Goal: Transaction & Acquisition: Purchase product/service

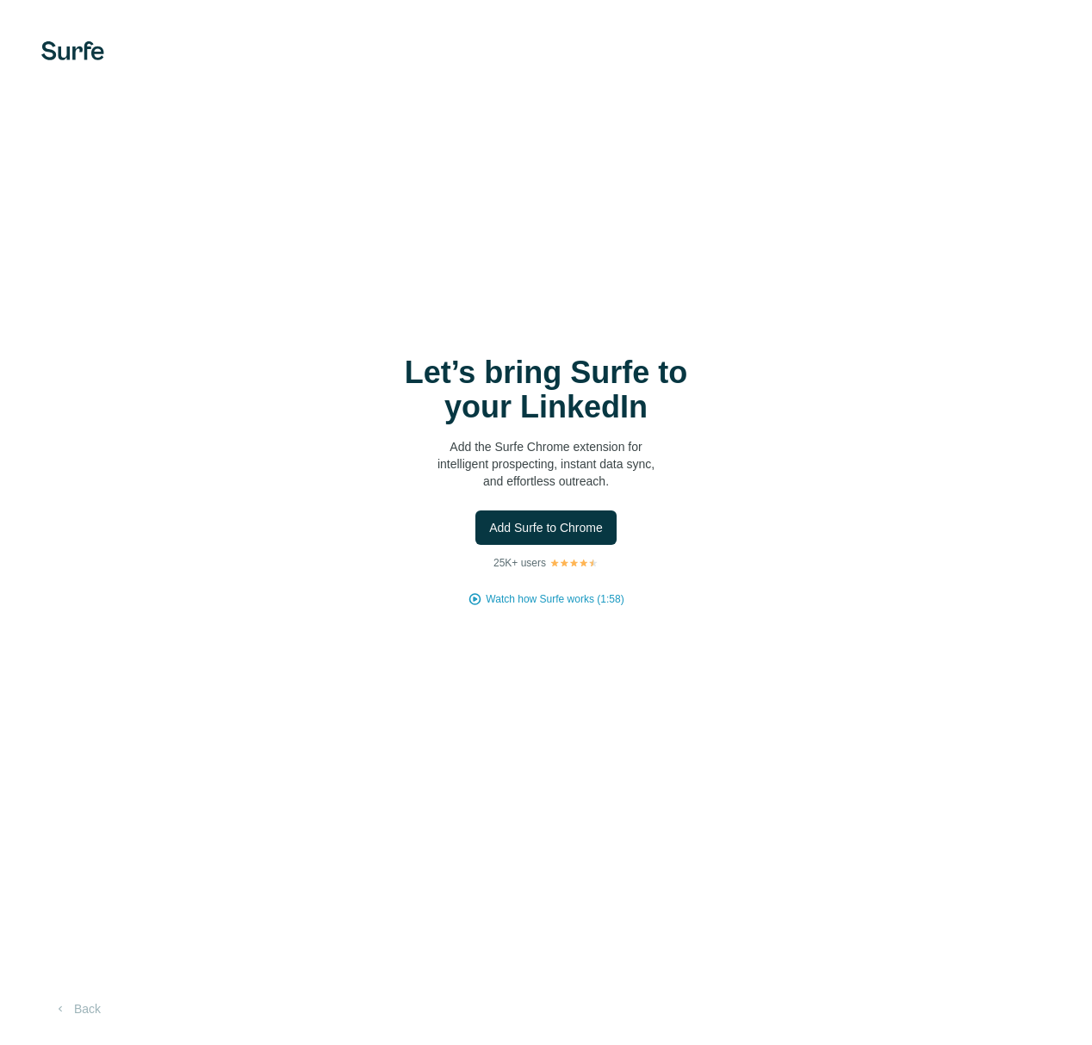
click at [528, 529] on span "Add Surfe to Chrome" at bounding box center [546, 527] width 114 height 17
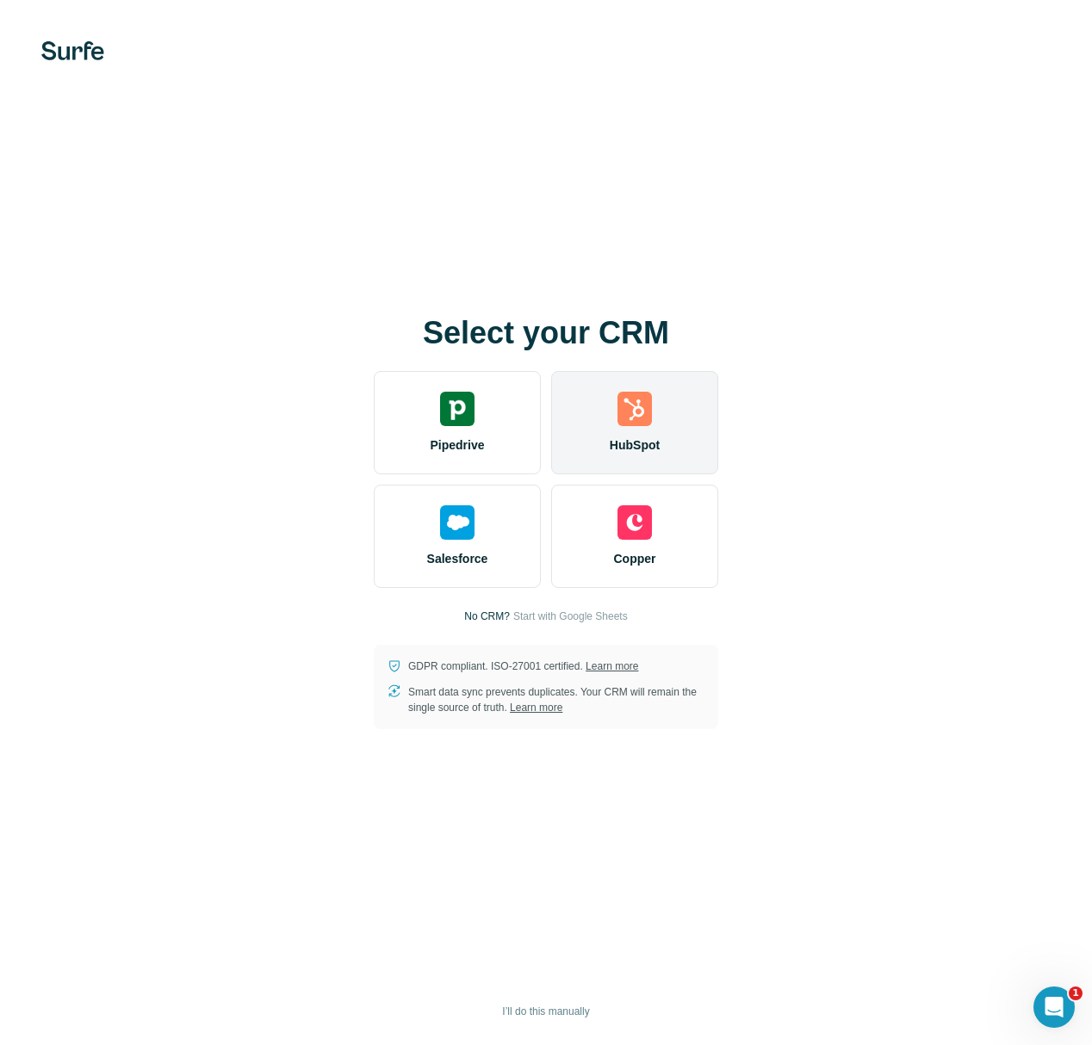
click at [627, 414] on img at bounding box center [634, 409] width 34 height 34
click at [648, 422] on img at bounding box center [634, 409] width 34 height 34
click at [572, 1008] on span "I’ll do this manually" at bounding box center [545, 1011] width 87 height 15
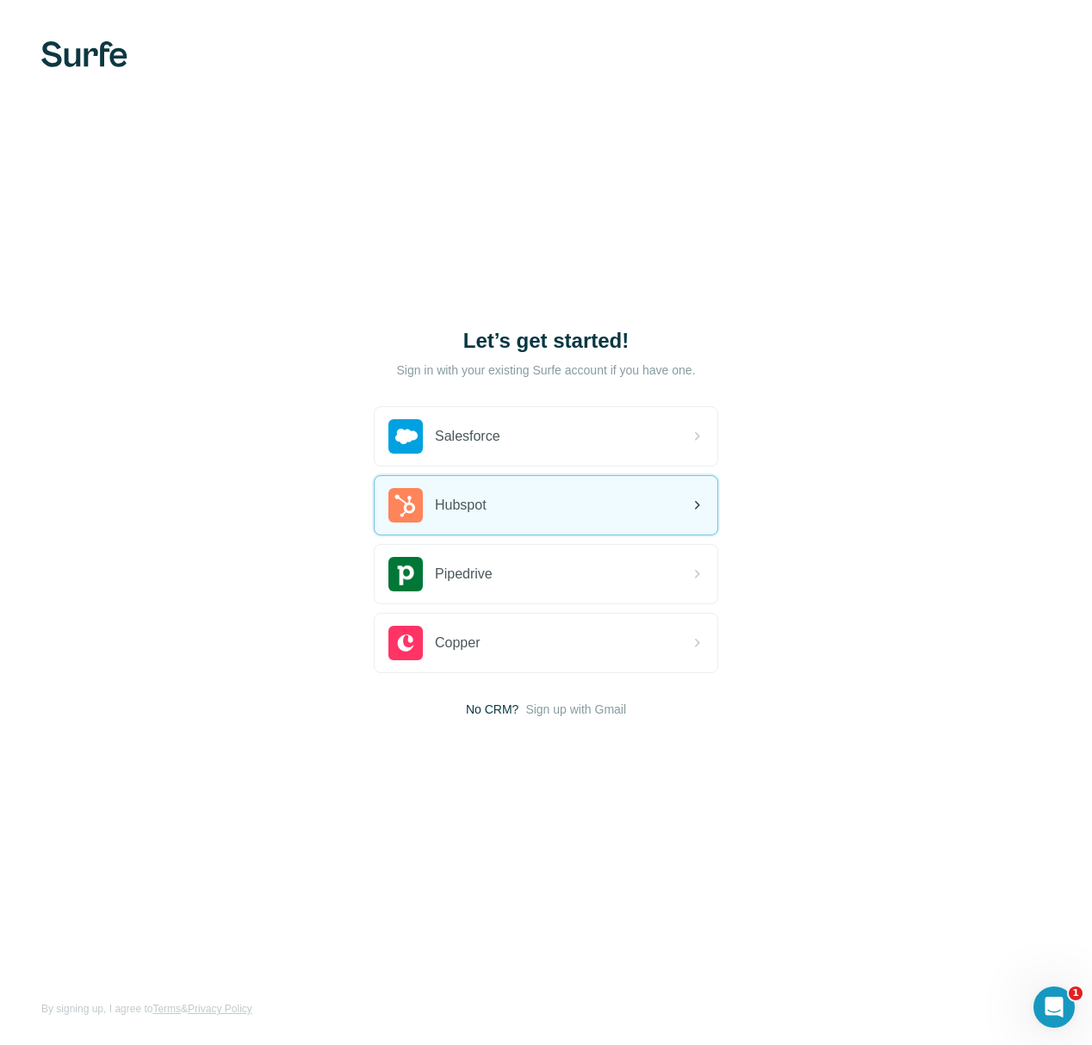
click at [606, 510] on div "Hubspot" at bounding box center [545, 505] width 343 height 59
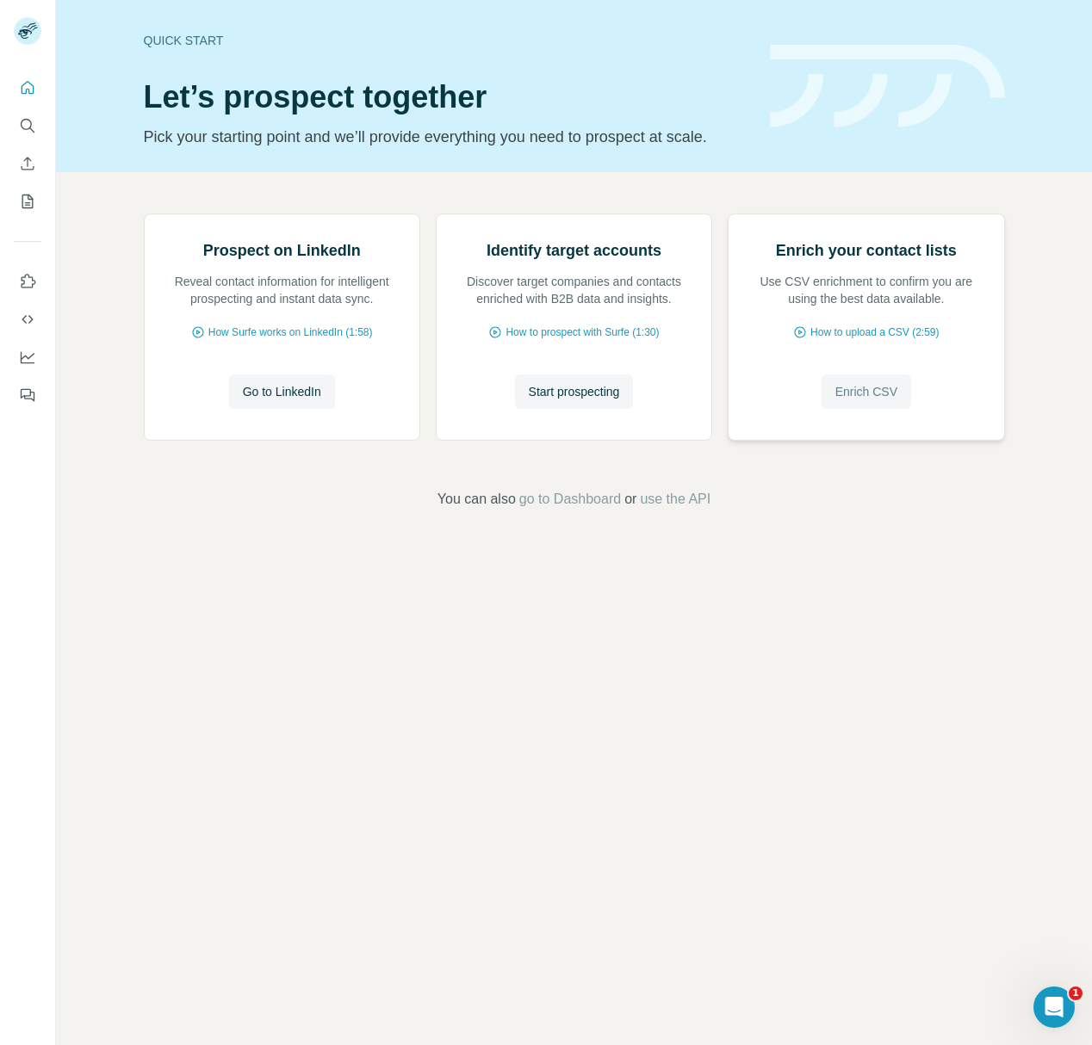
click at [886, 400] on span "Enrich CSV" at bounding box center [866, 391] width 62 height 17
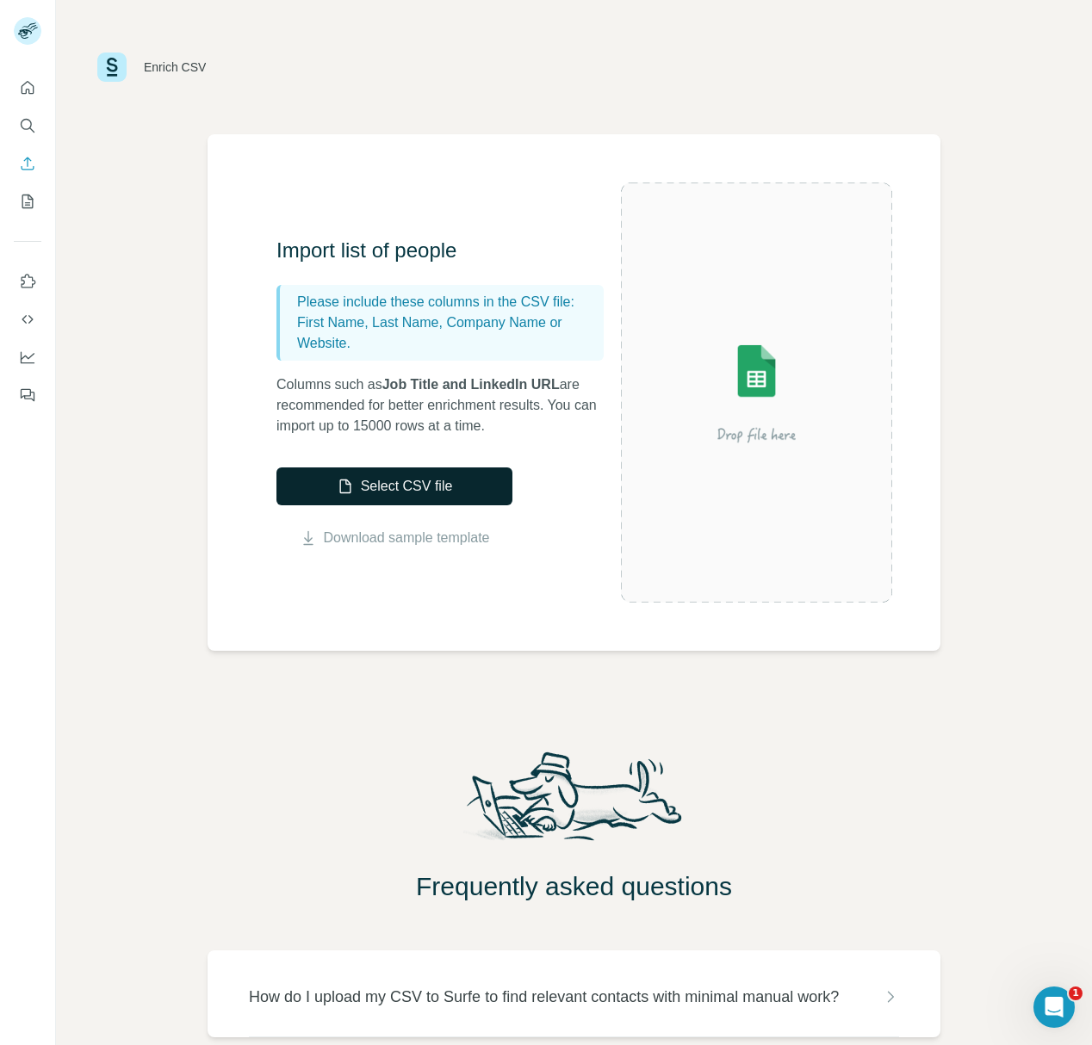
click at [463, 478] on button "Select CSV file" at bounding box center [394, 486] width 236 height 38
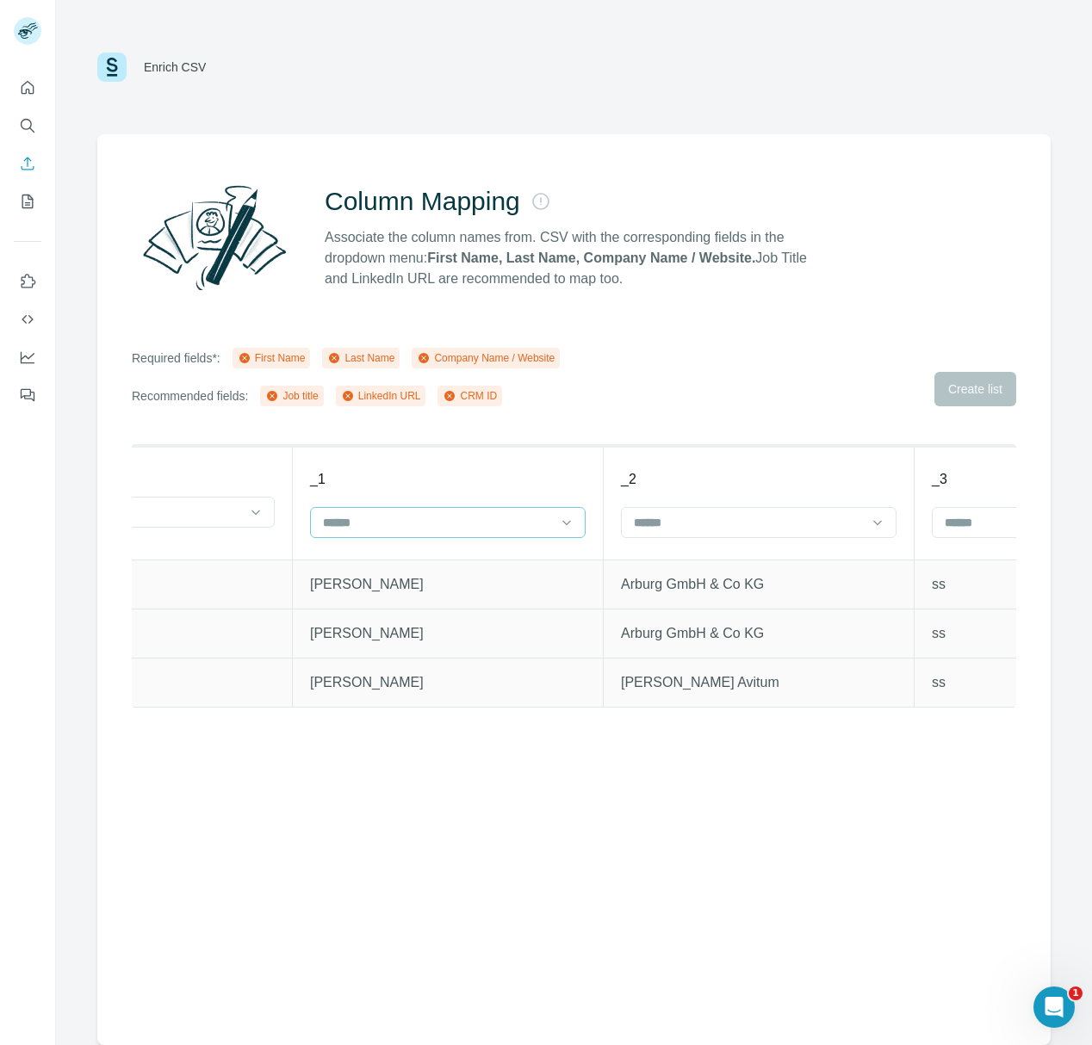
scroll to position [0, 146]
click at [462, 518] on input at bounding box center [441, 522] width 232 height 19
click at [755, 523] on input at bounding box center [752, 522] width 232 height 19
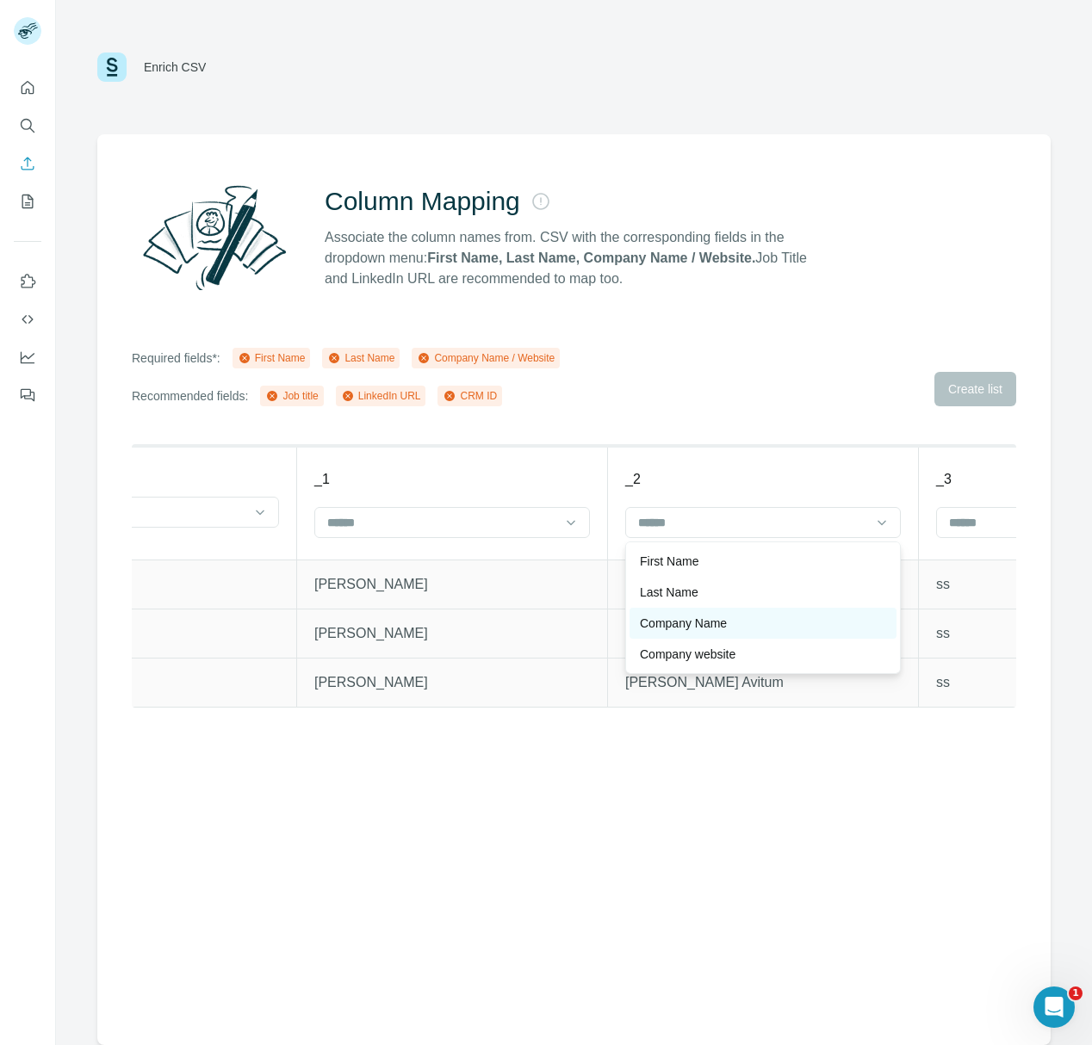
click at [770, 620] on div "Company Name" at bounding box center [763, 623] width 246 height 17
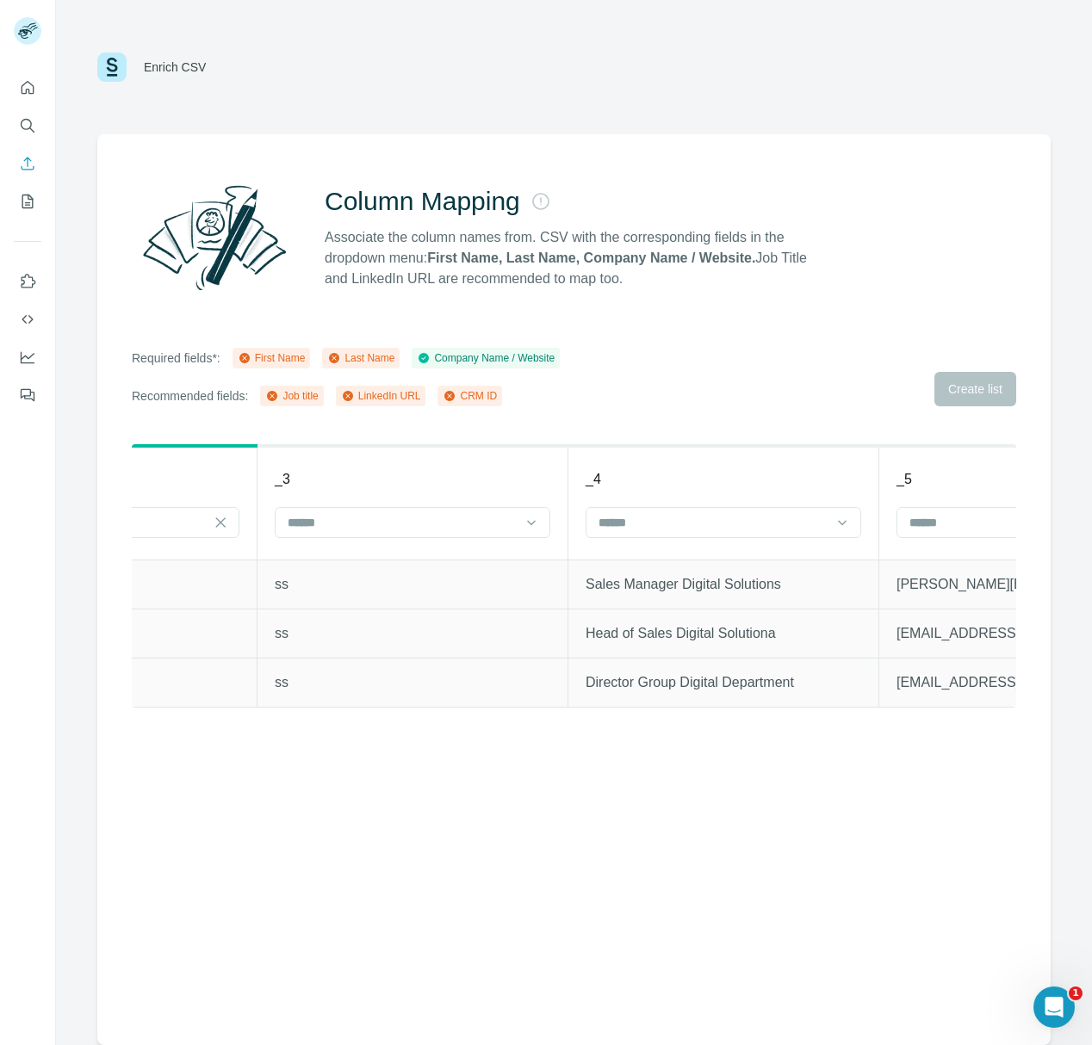
scroll to position [0, 808]
click at [681, 523] on input at bounding box center [712, 522] width 232 height 19
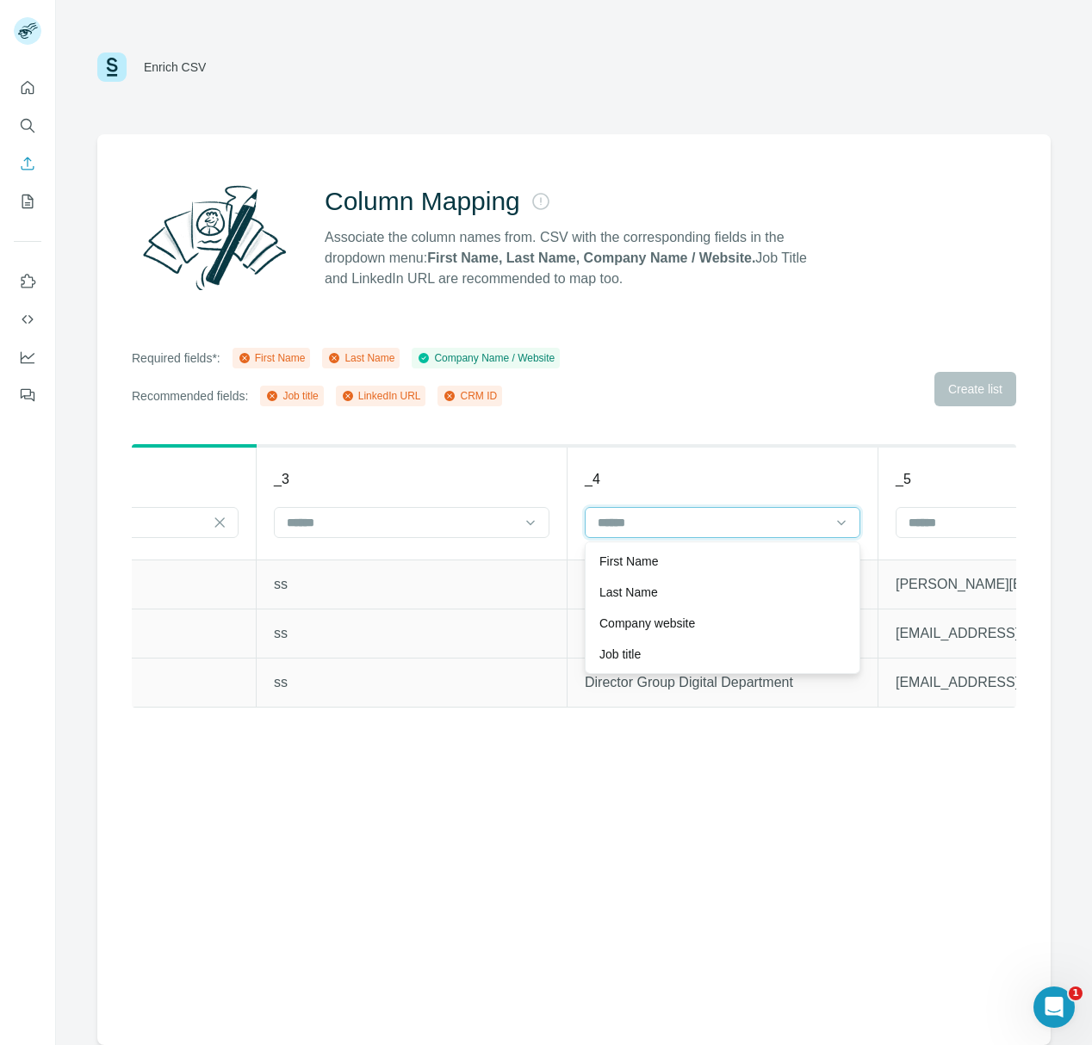
scroll to position [0, 807]
click at [681, 523] on input at bounding box center [713, 522] width 232 height 19
click at [696, 654] on div "Job title" at bounding box center [723, 654] width 246 height 17
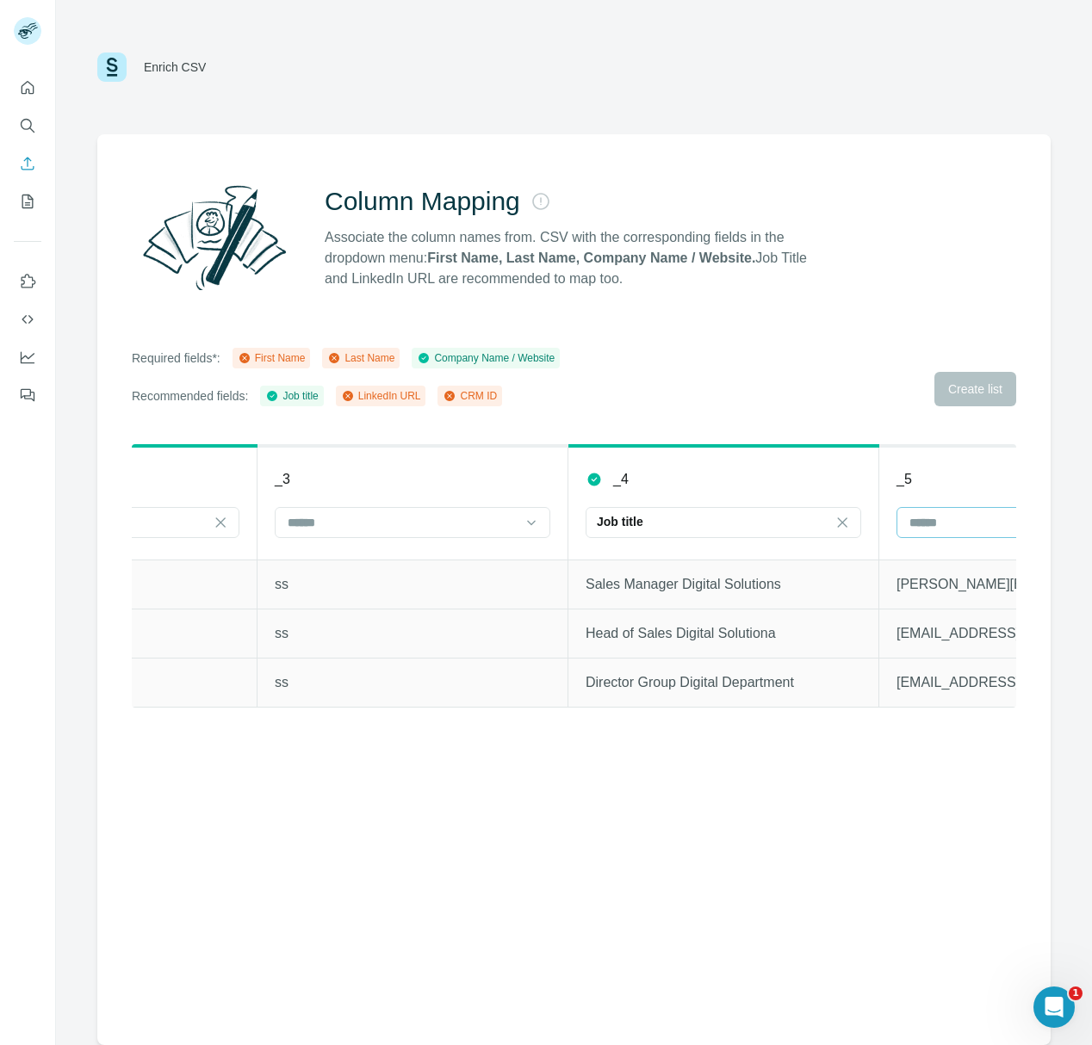
click at [929, 523] on input at bounding box center [1023, 522] width 232 height 19
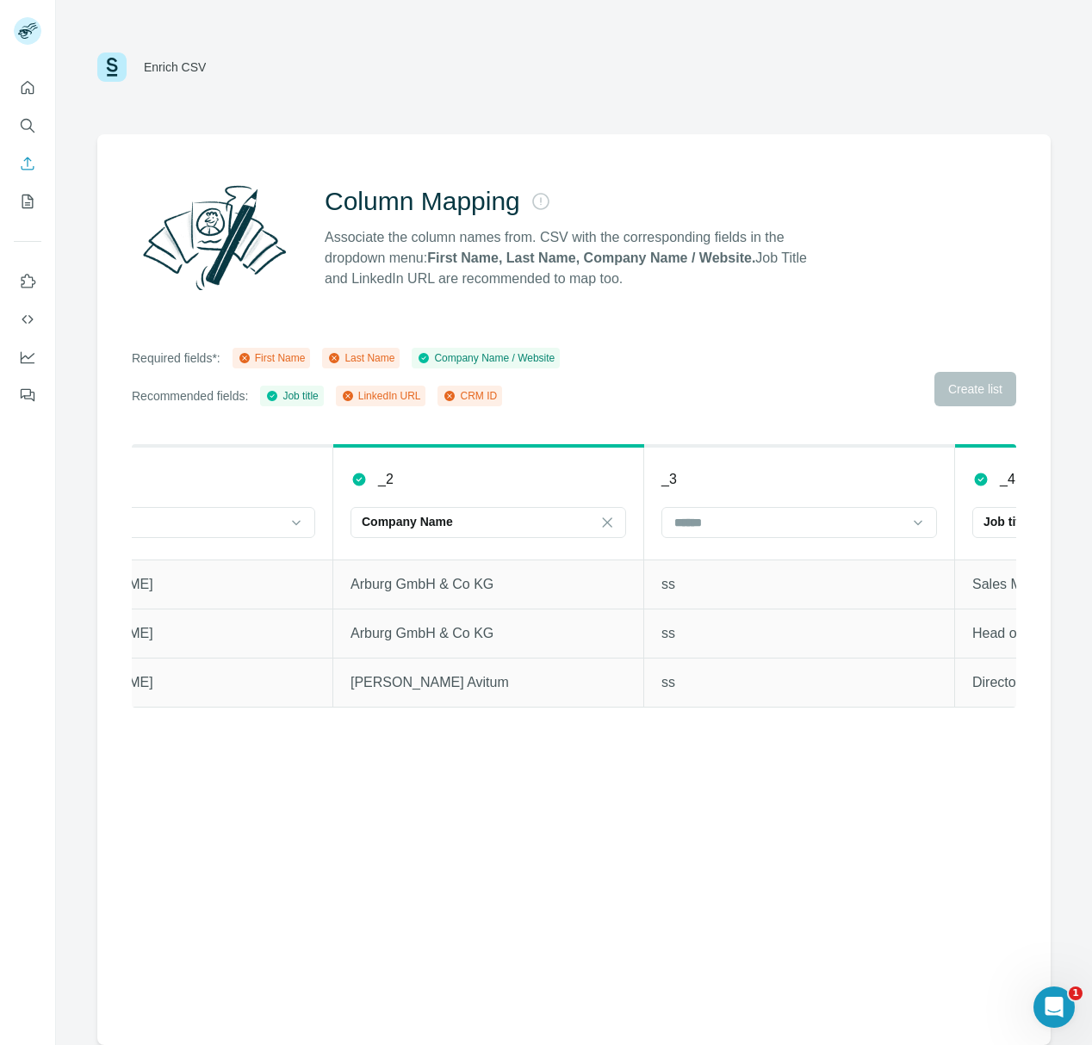
scroll to position [0, 0]
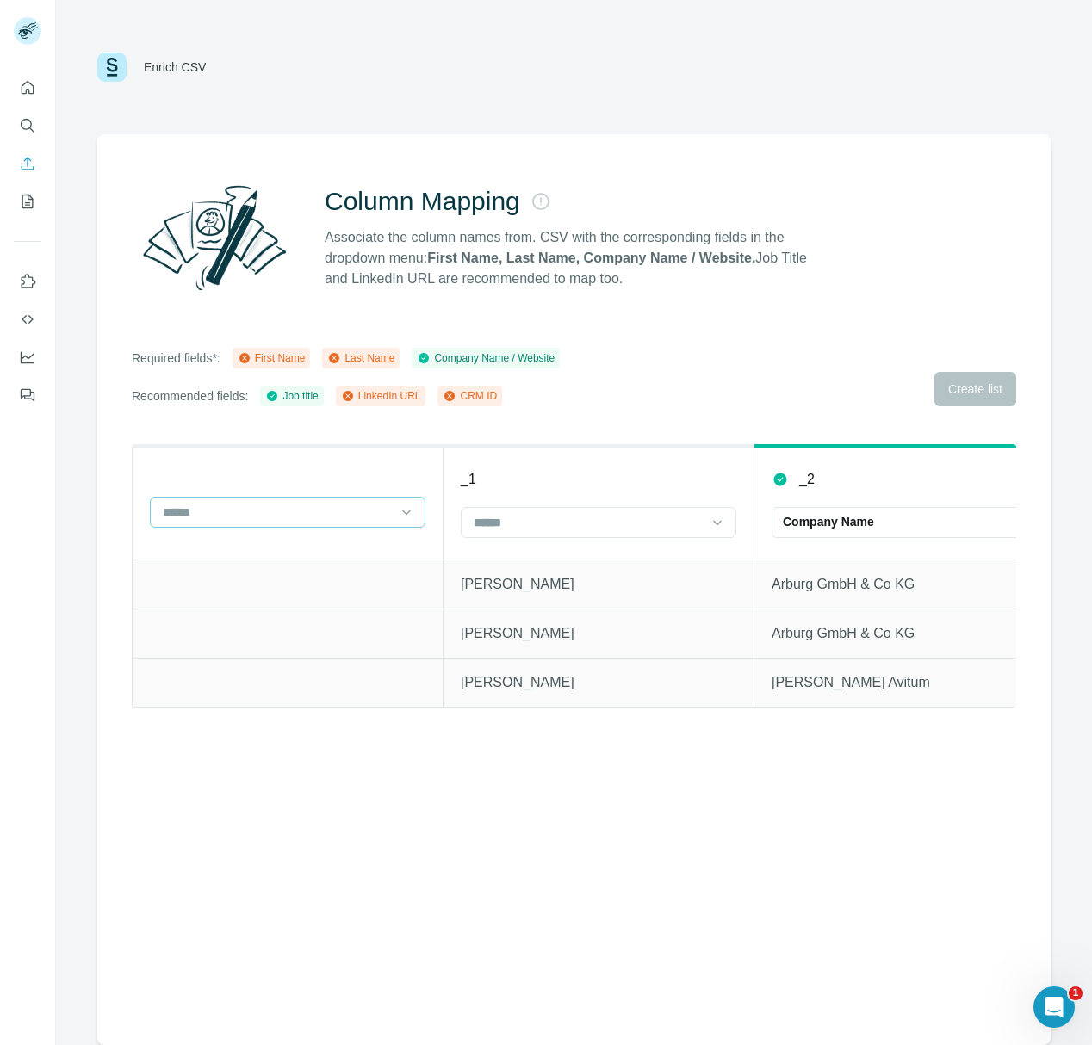
click at [396, 513] on div at bounding box center [287, 512] width 275 height 31
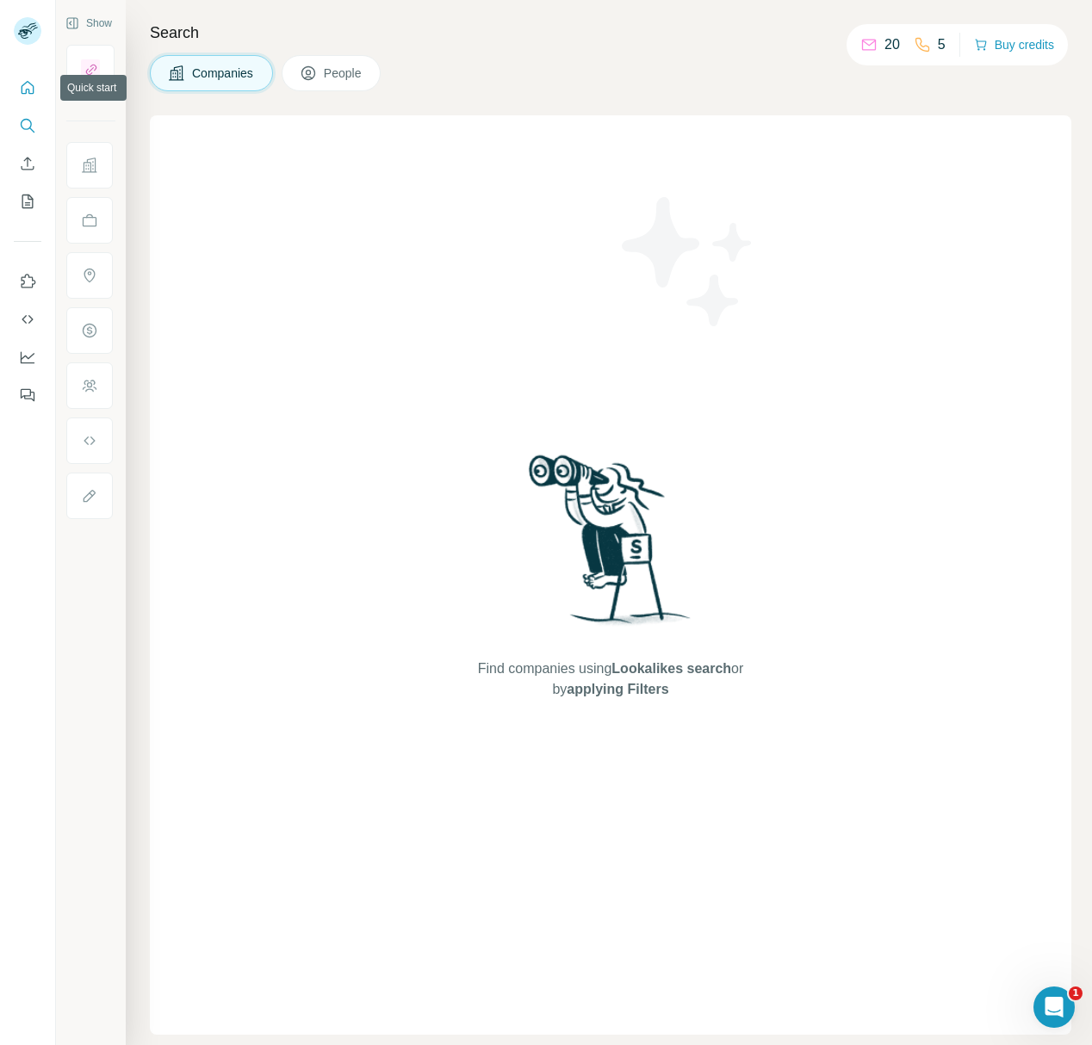
click at [24, 87] on icon "Quick start" at bounding box center [27, 87] width 17 height 17
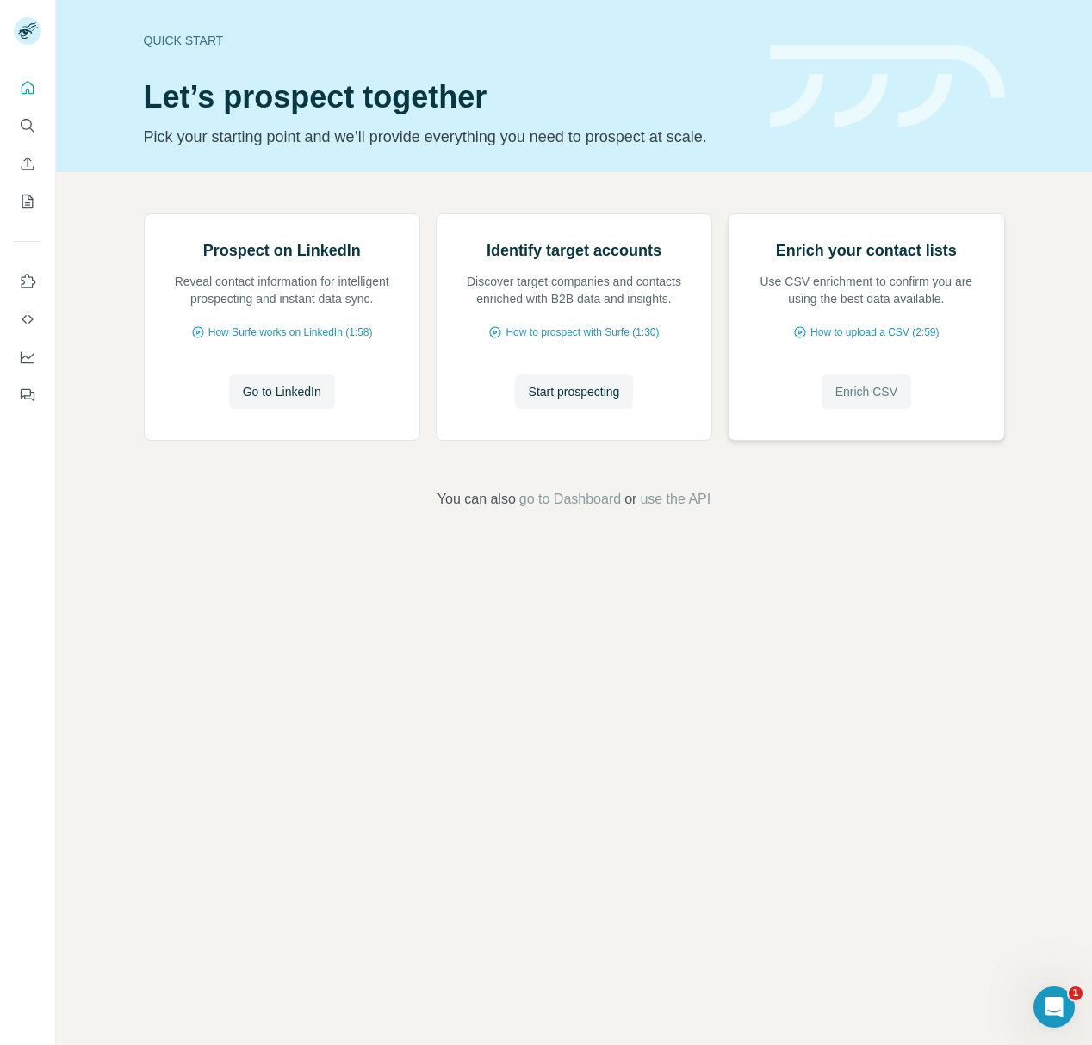
click at [884, 400] on span "Enrich CSV" at bounding box center [866, 391] width 62 height 17
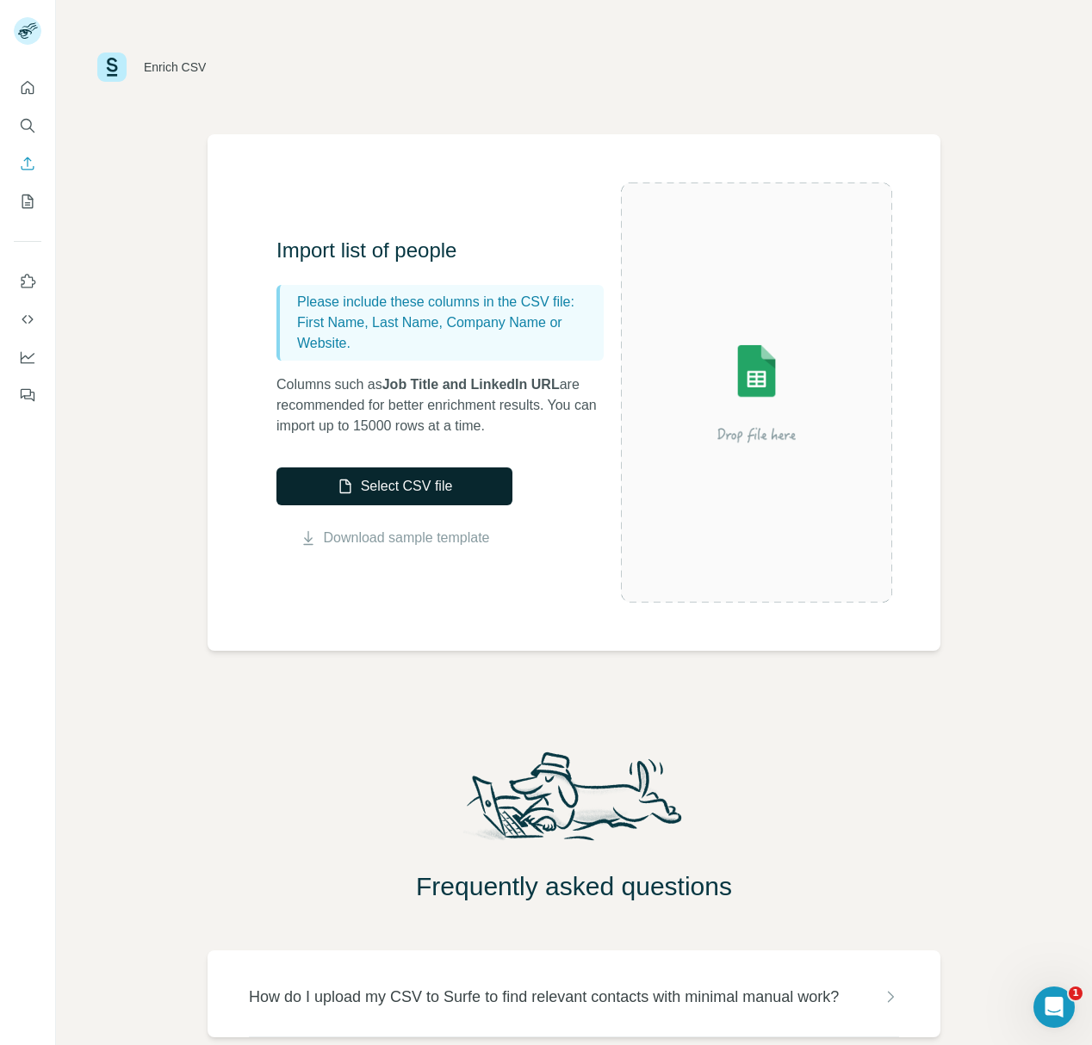
click at [438, 492] on button "Select CSV file" at bounding box center [394, 486] width 236 height 38
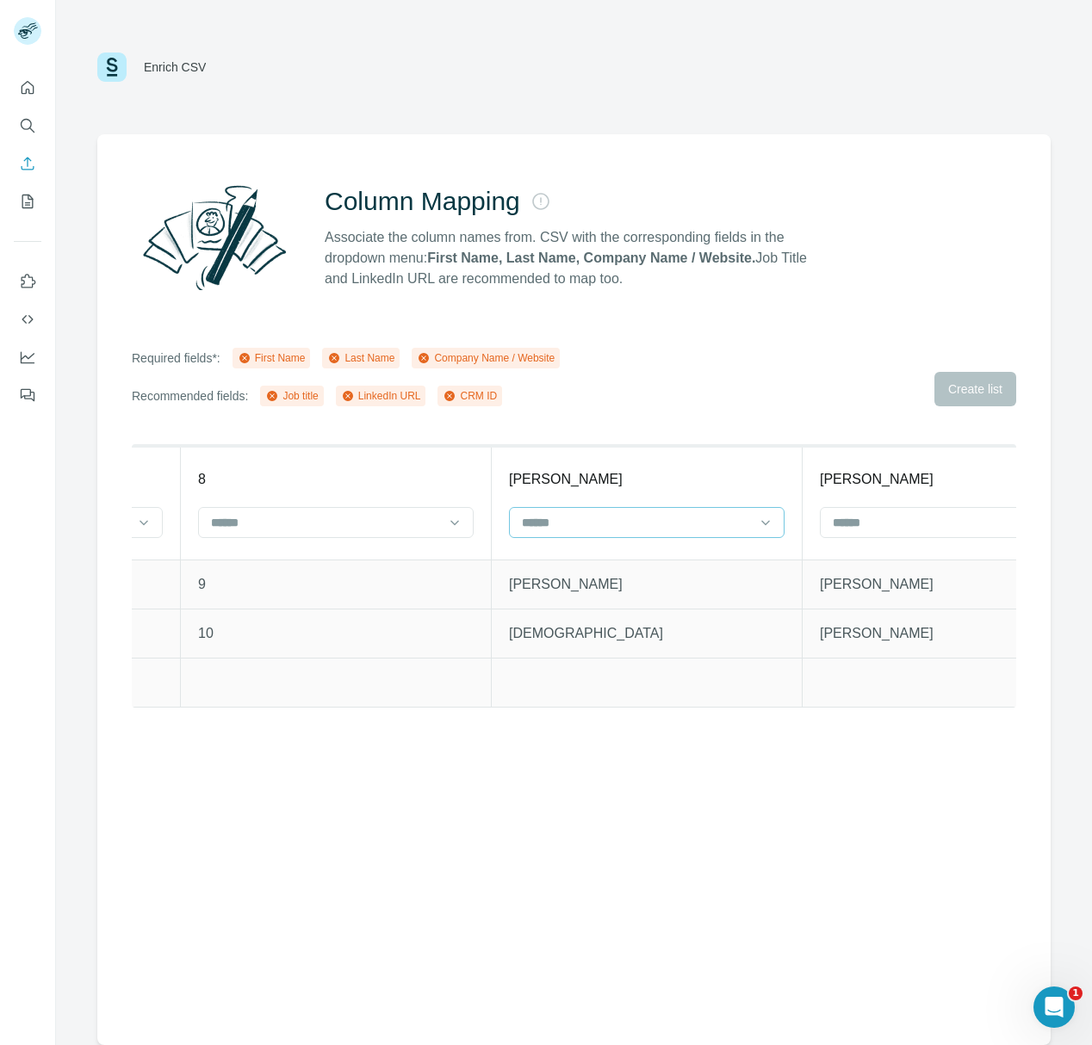
scroll to position [0, 261]
click at [619, 525] on input at bounding box center [638, 522] width 232 height 19
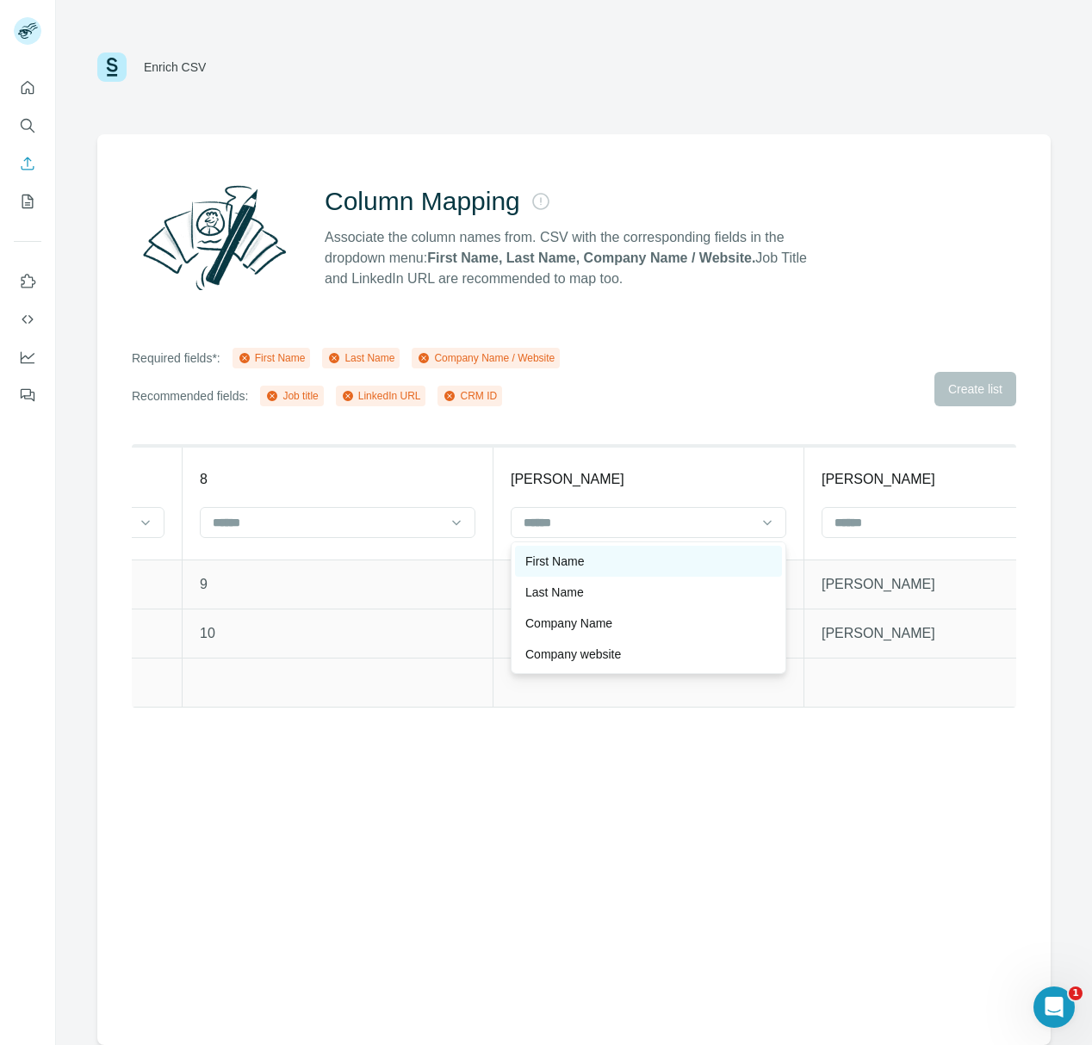
click at [607, 561] on div "First Name" at bounding box center [648, 561] width 246 height 17
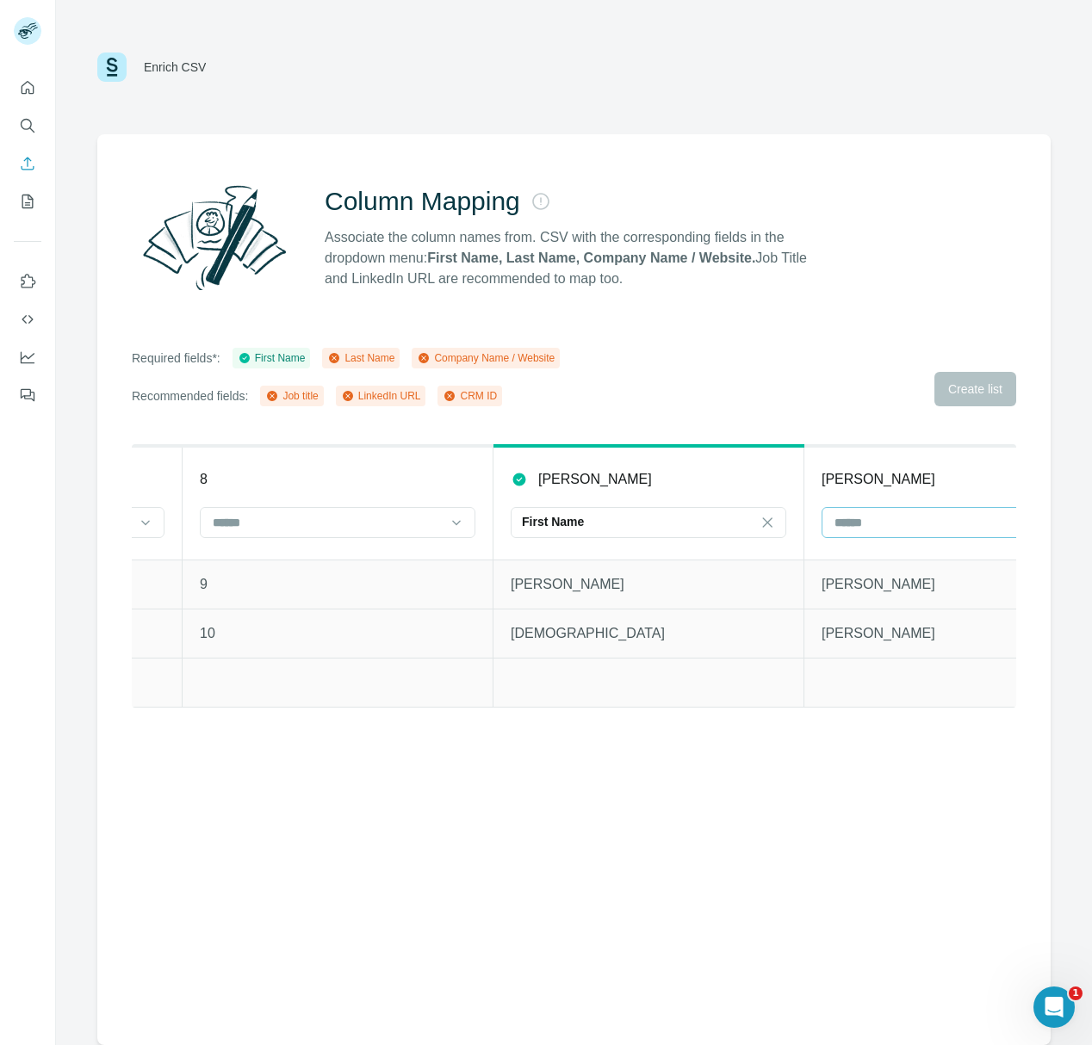
click at [875, 530] on input at bounding box center [948, 522] width 232 height 19
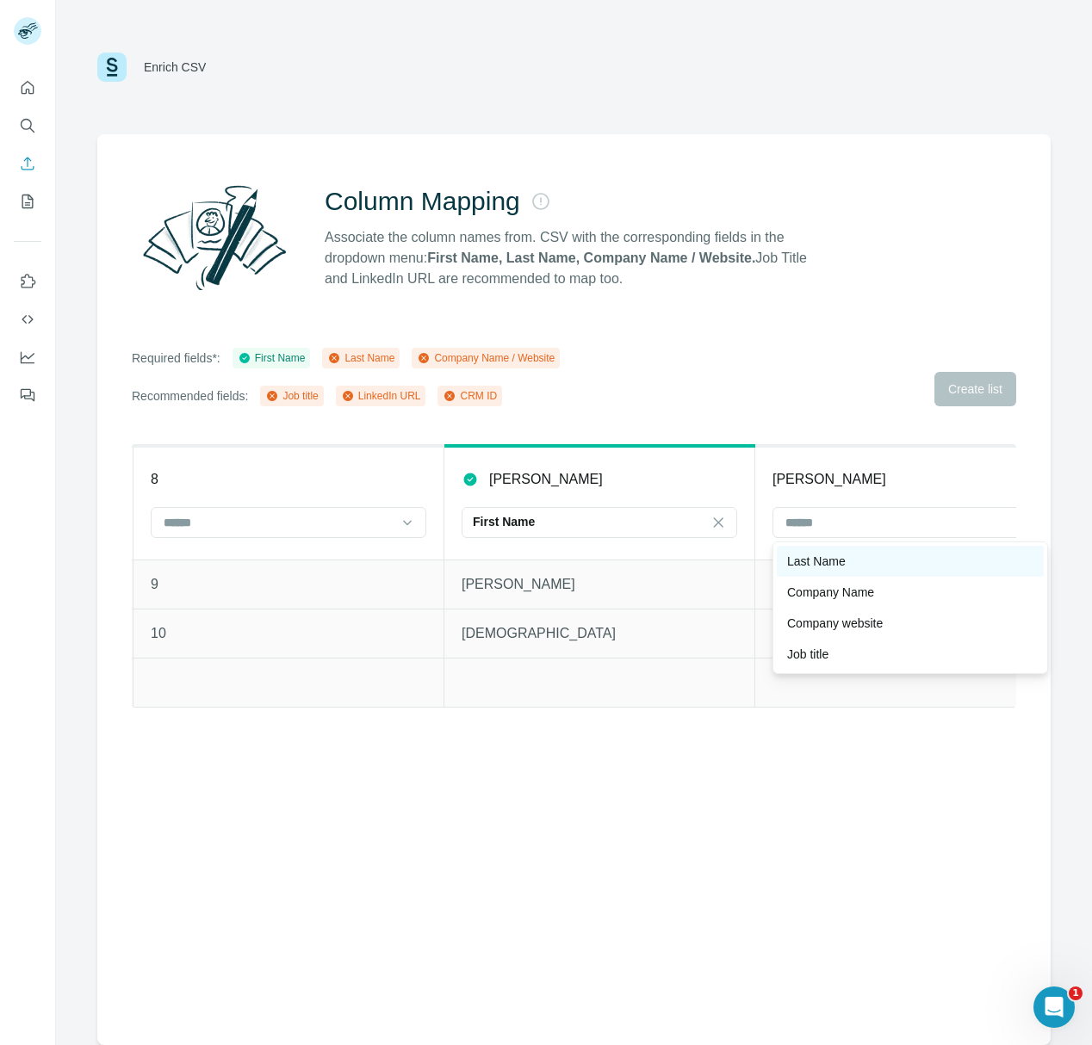
click at [859, 568] on div "Last Name" at bounding box center [910, 561] width 246 height 17
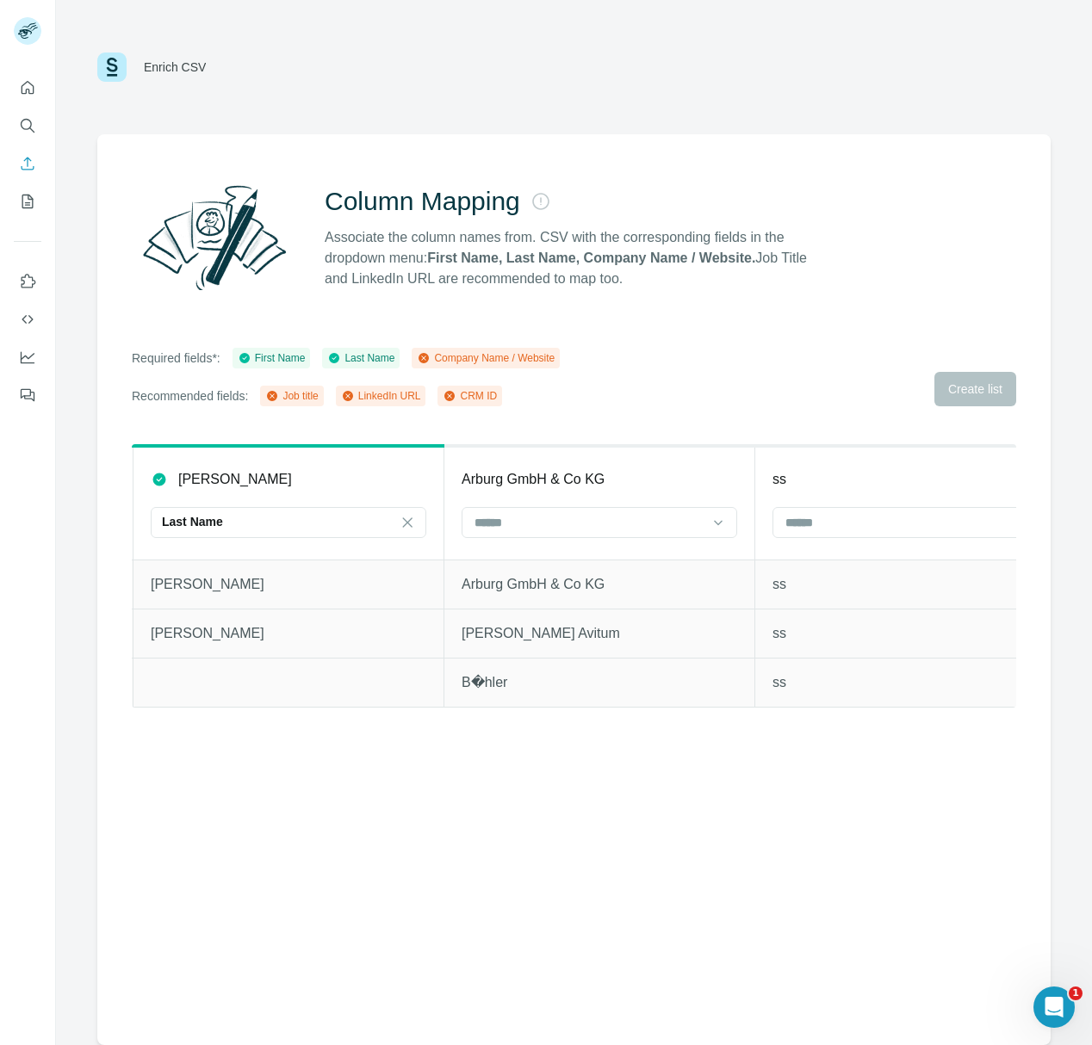
scroll to position [0, 934]
click at [634, 530] on input at bounding box center [586, 522] width 232 height 19
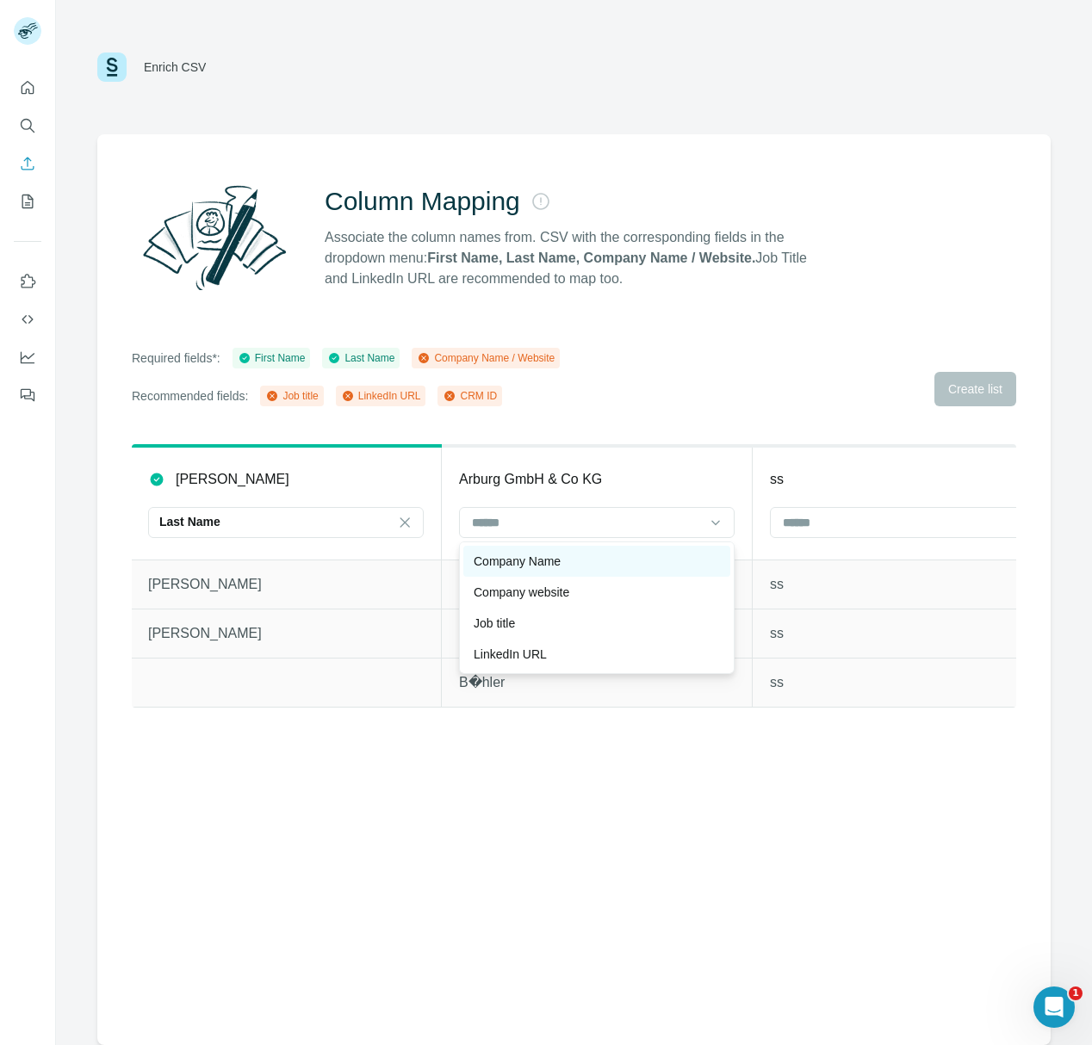
click at [610, 563] on div "Company Name" at bounding box center [596, 561] width 246 height 17
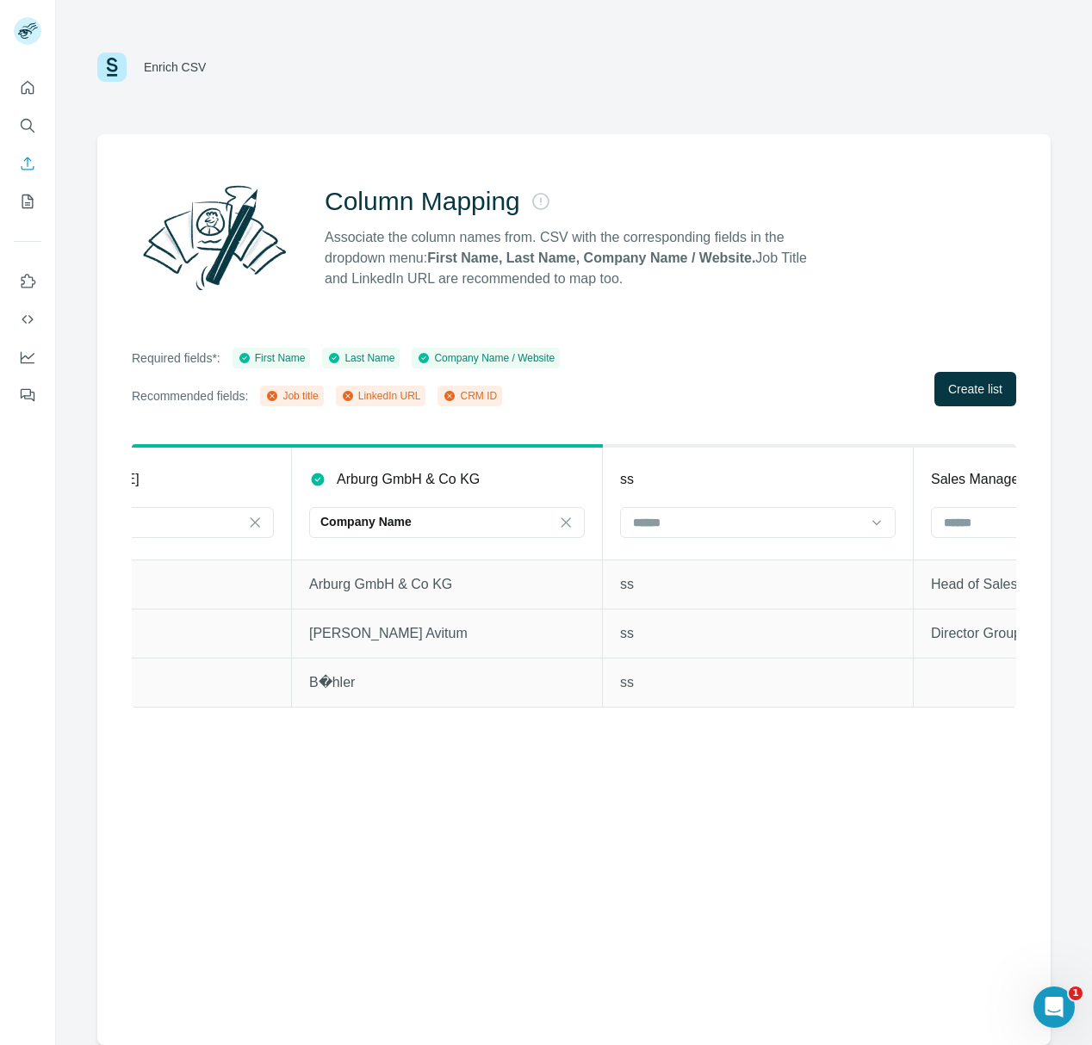
scroll to position [0, 1087]
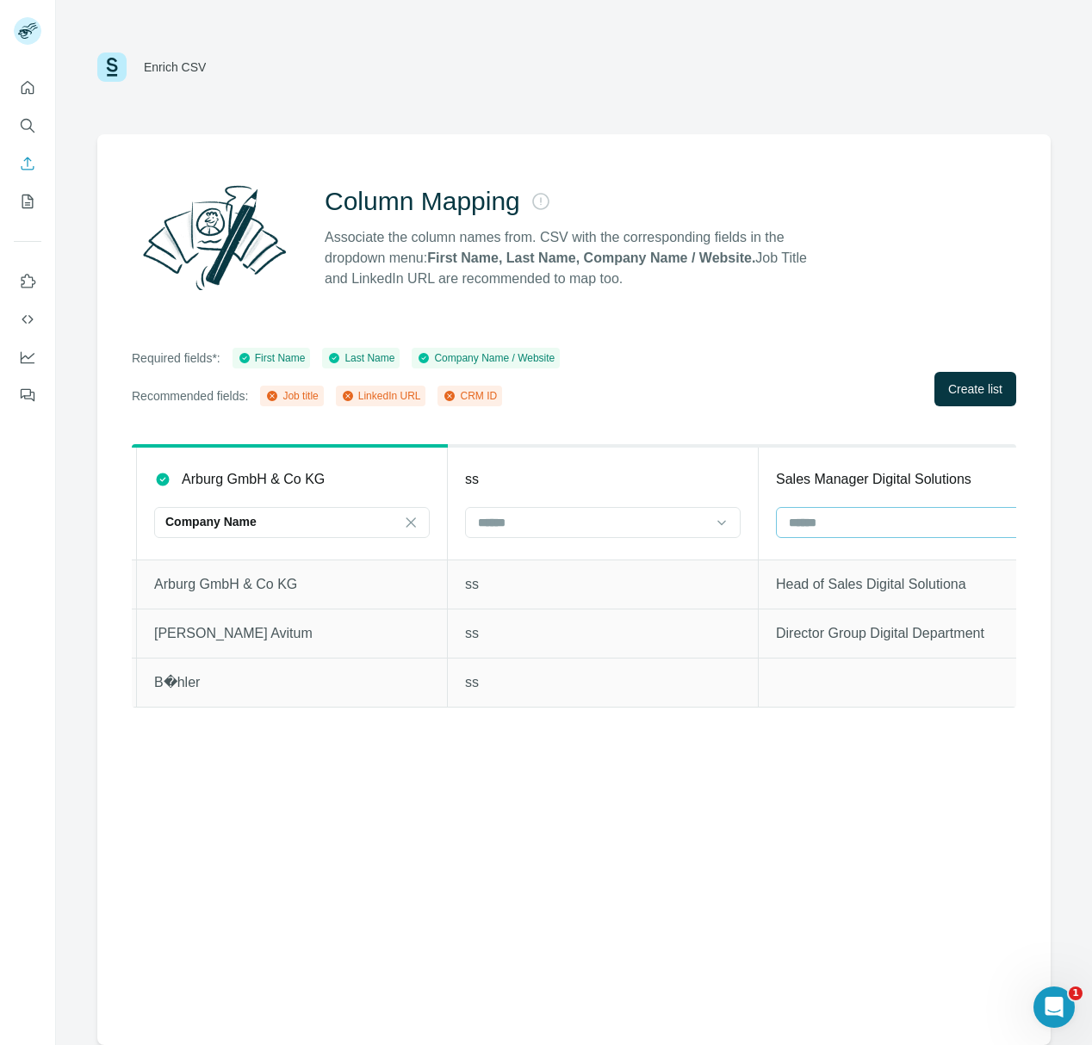
click at [813, 529] on input at bounding box center [903, 522] width 232 height 19
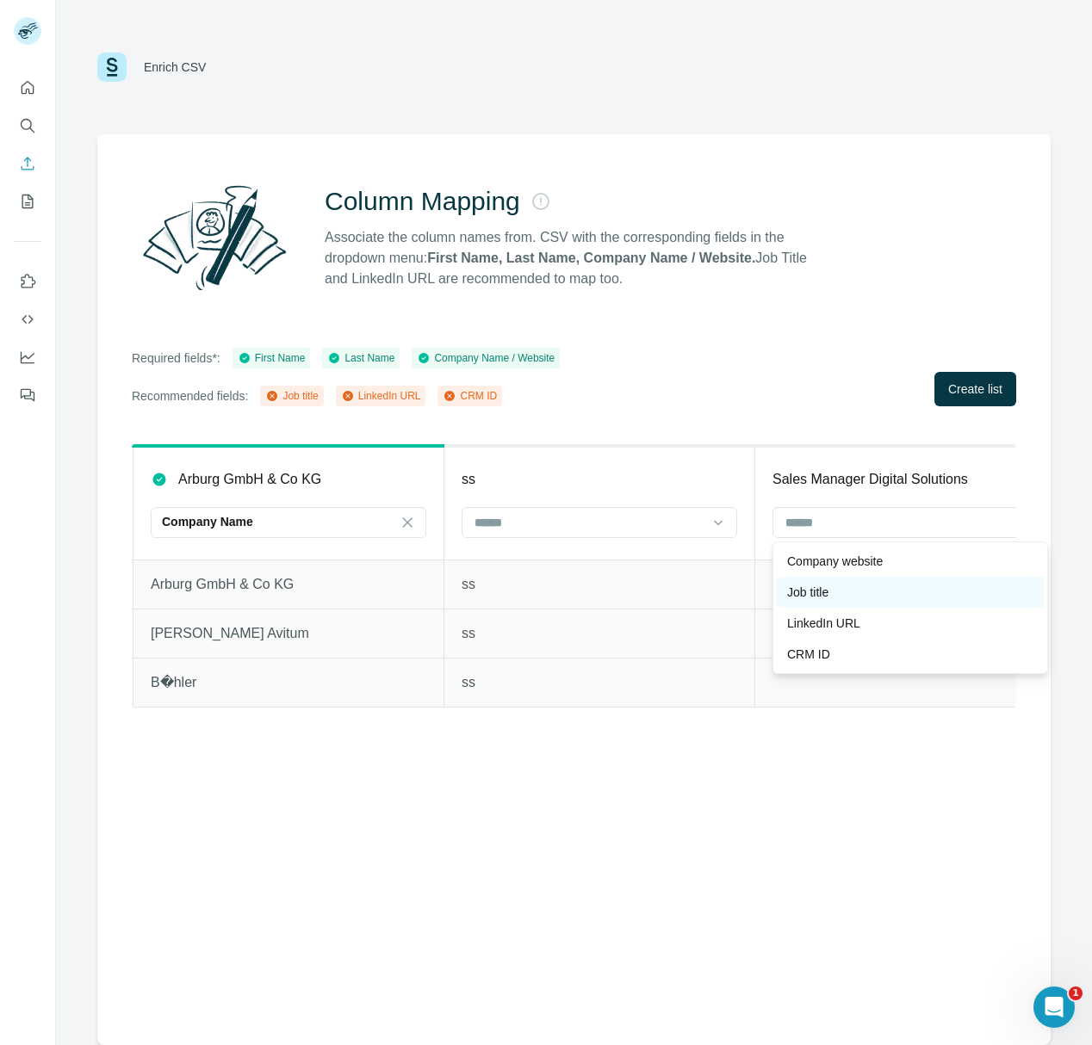
click at [828, 594] on p "Job title" at bounding box center [807, 592] width 41 height 17
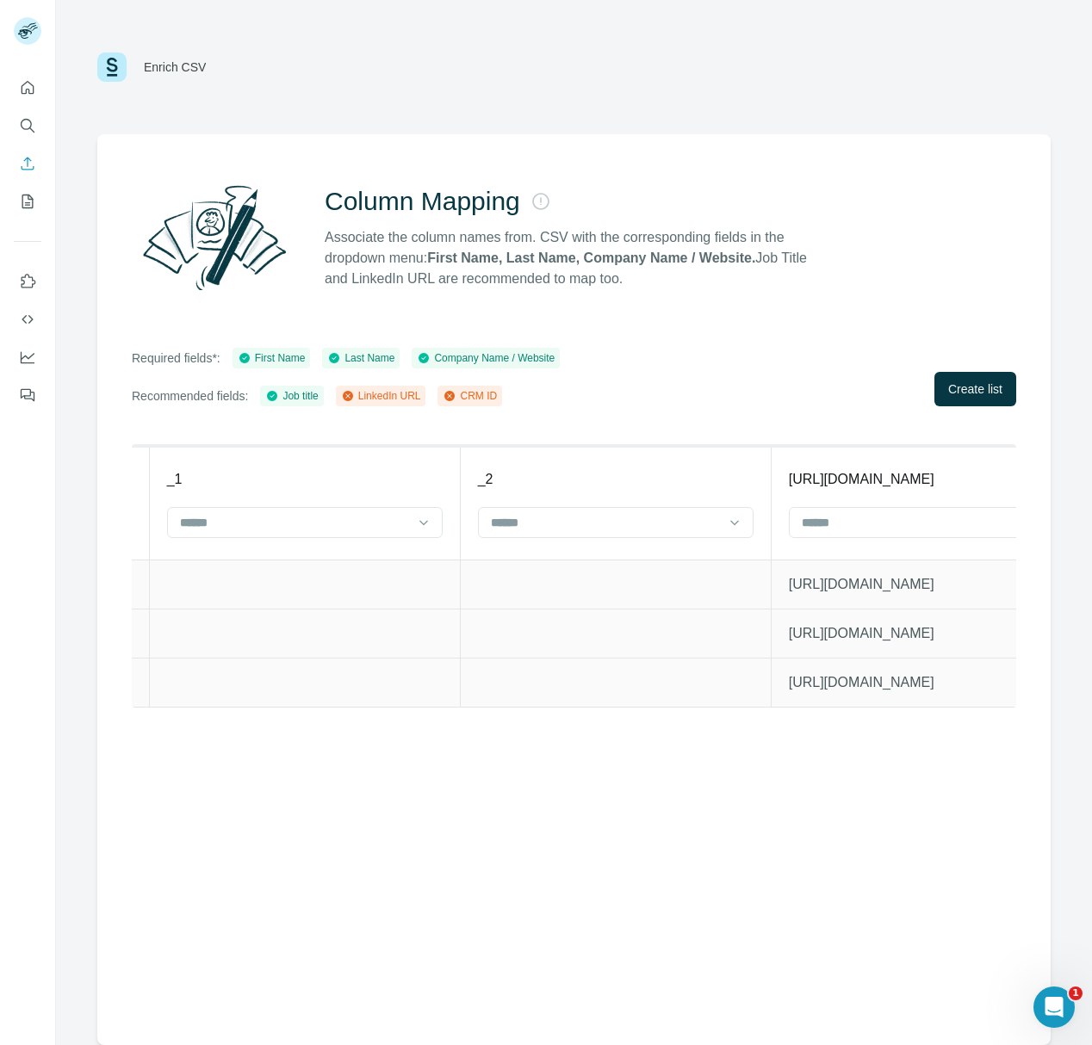
scroll to position [0, 3506]
click at [822, 522] on input at bounding box center [898, 522] width 232 height 19
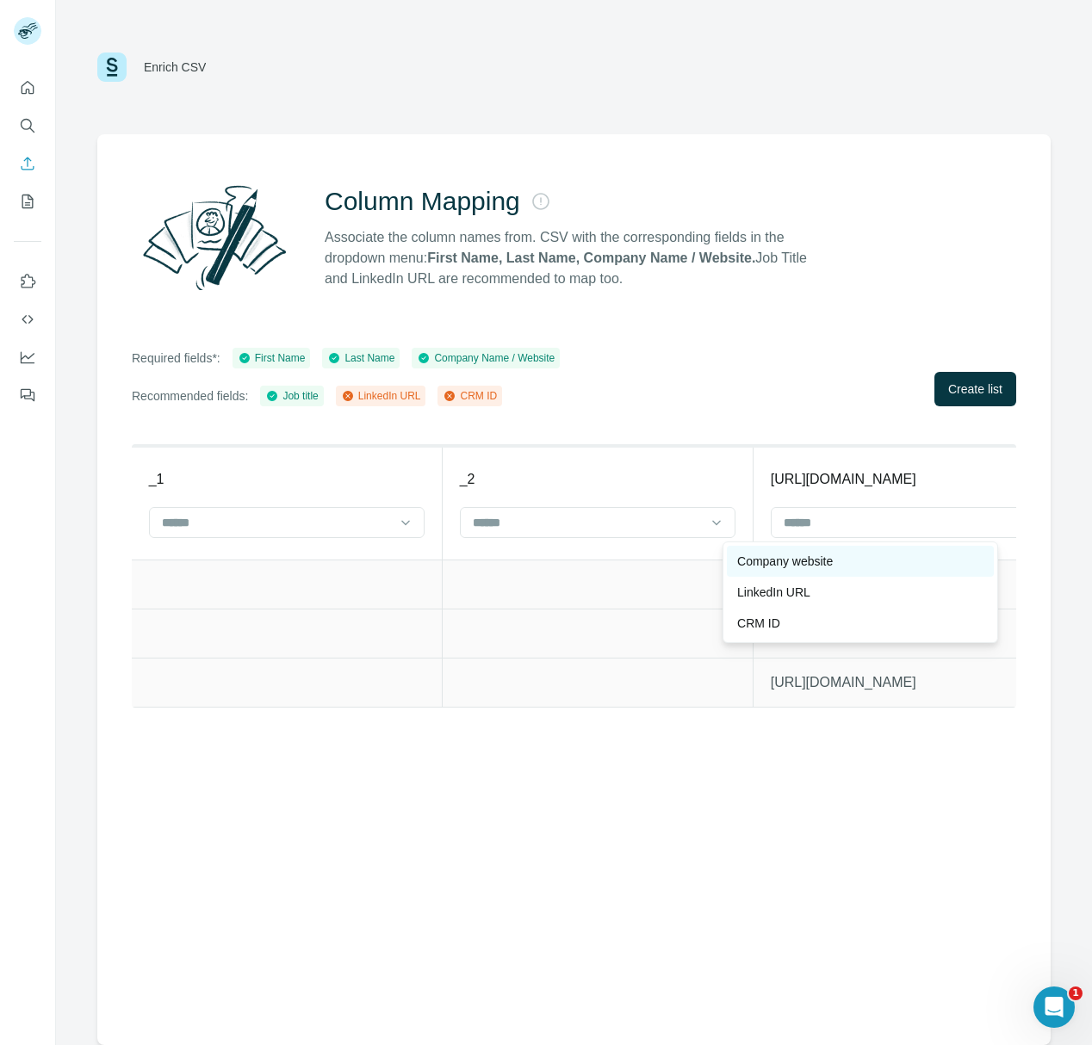
click at [814, 566] on p "Company website" at bounding box center [785, 561] width 96 height 17
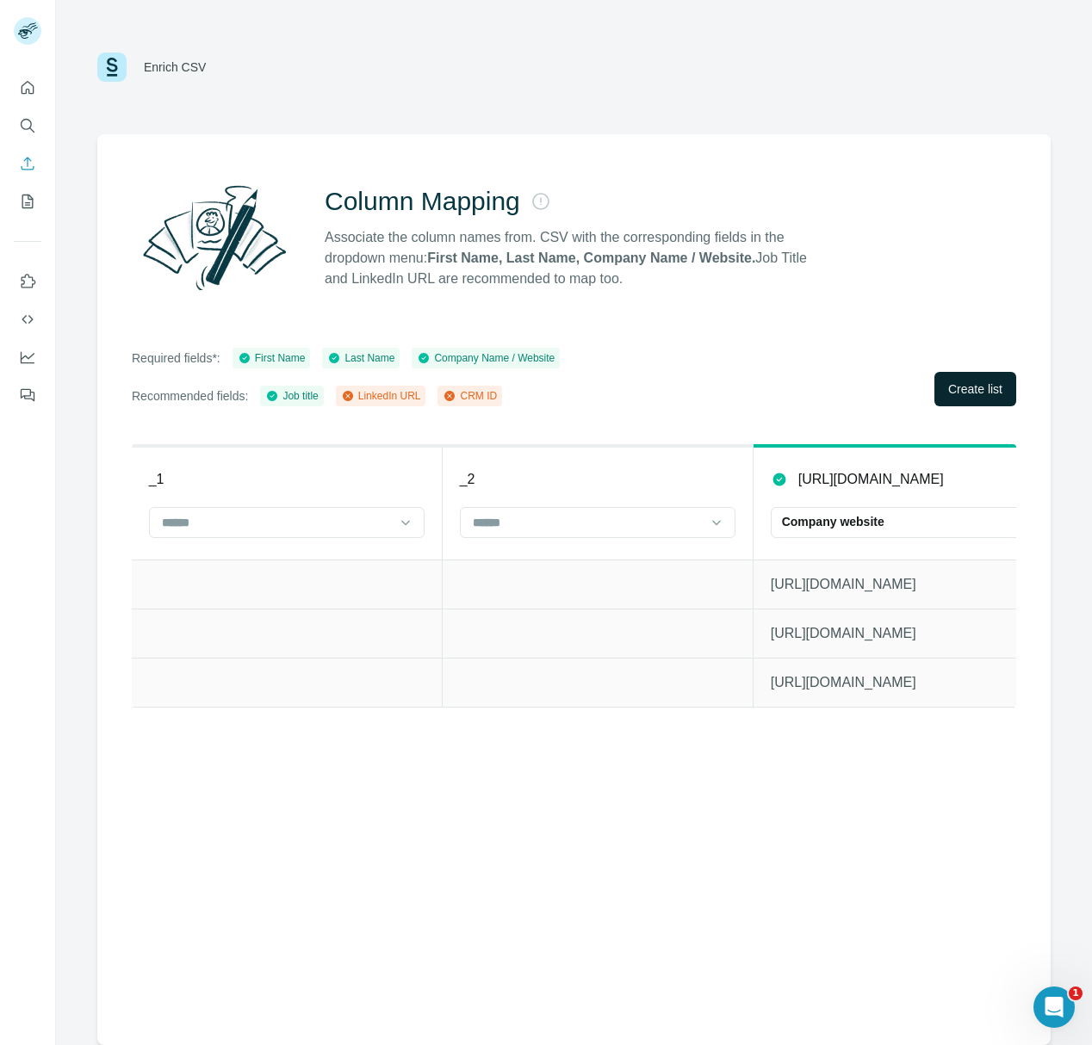
click at [985, 390] on span "Create list" at bounding box center [975, 388] width 54 height 17
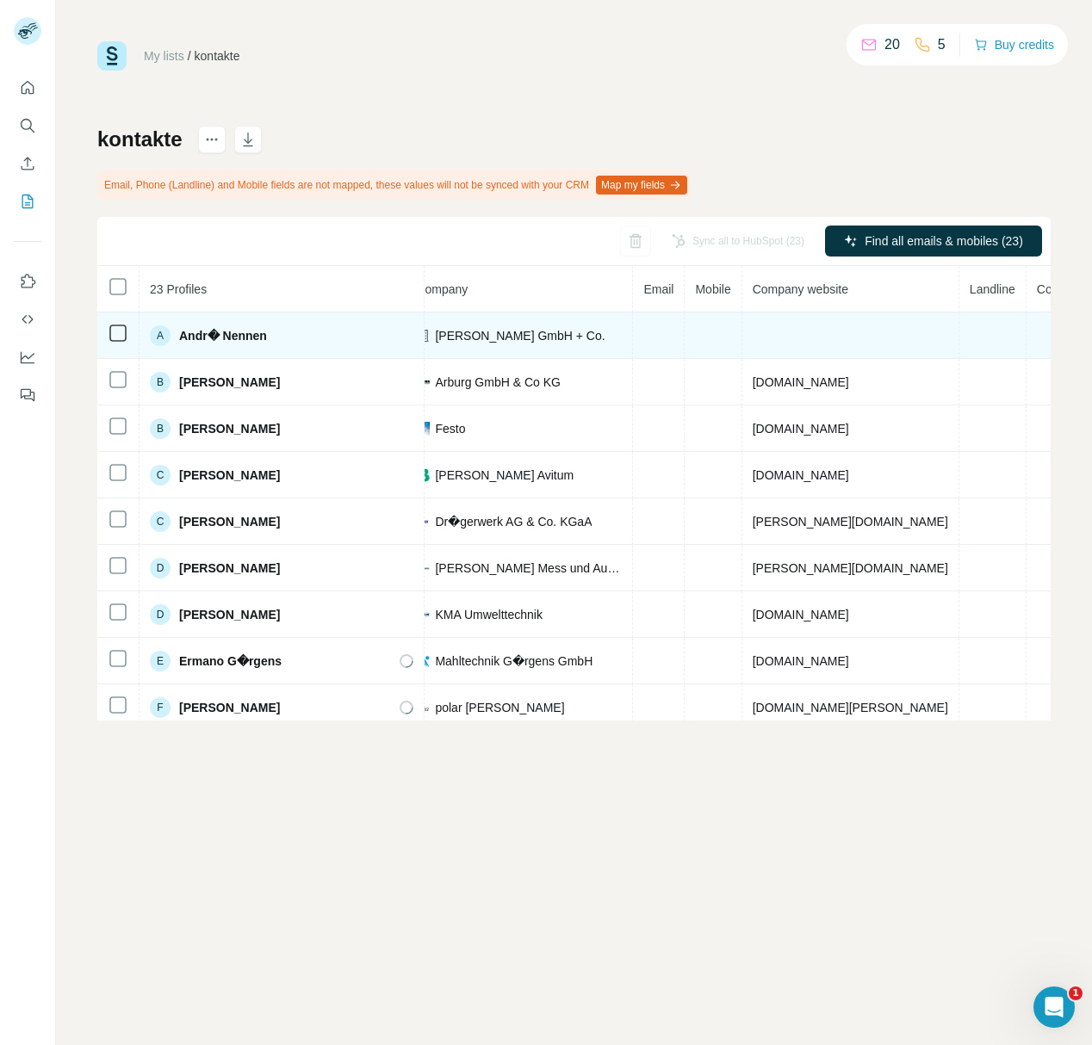
scroll to position [0, 388]
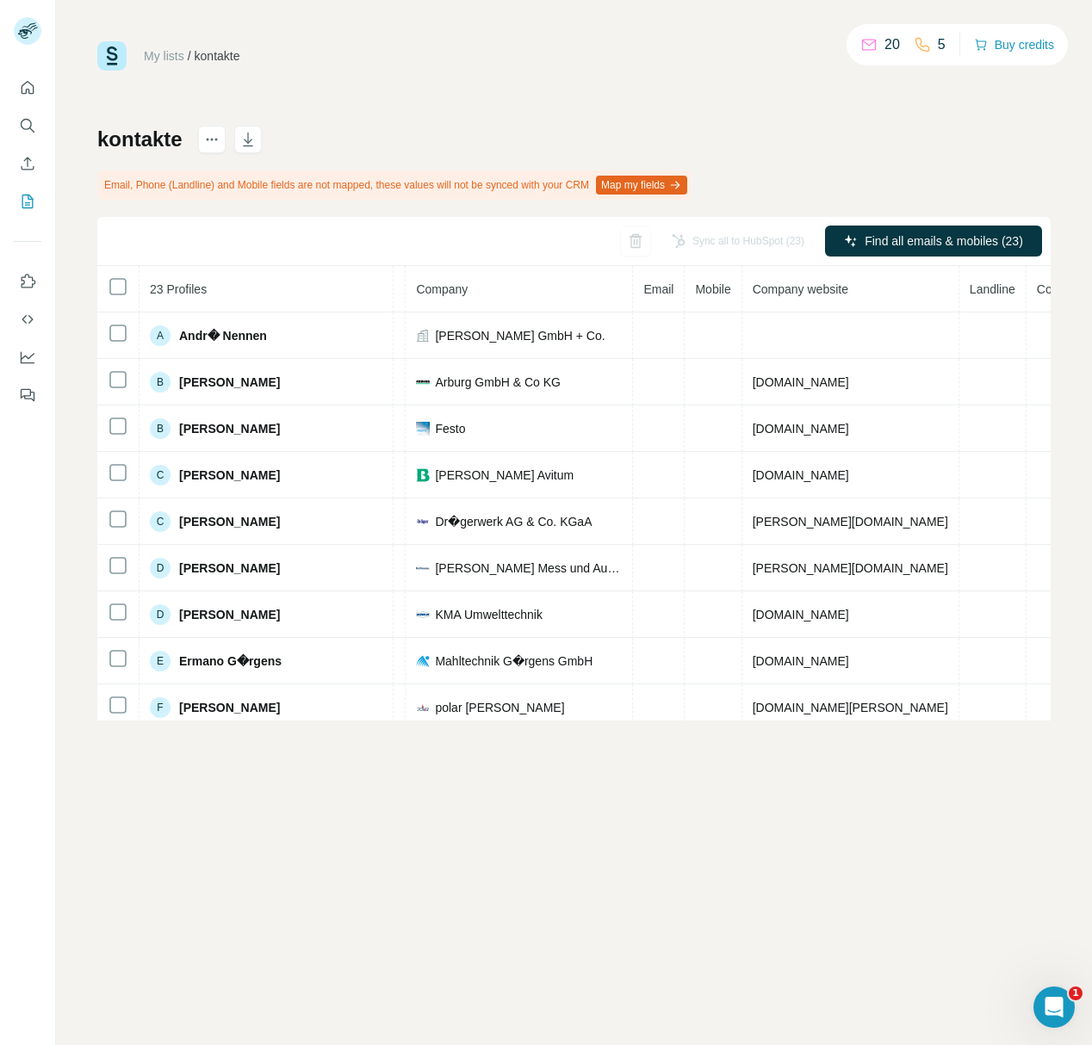
click at [674, 185] on button "Map my fields" at bounding box center [641, 185] width 91 height 19
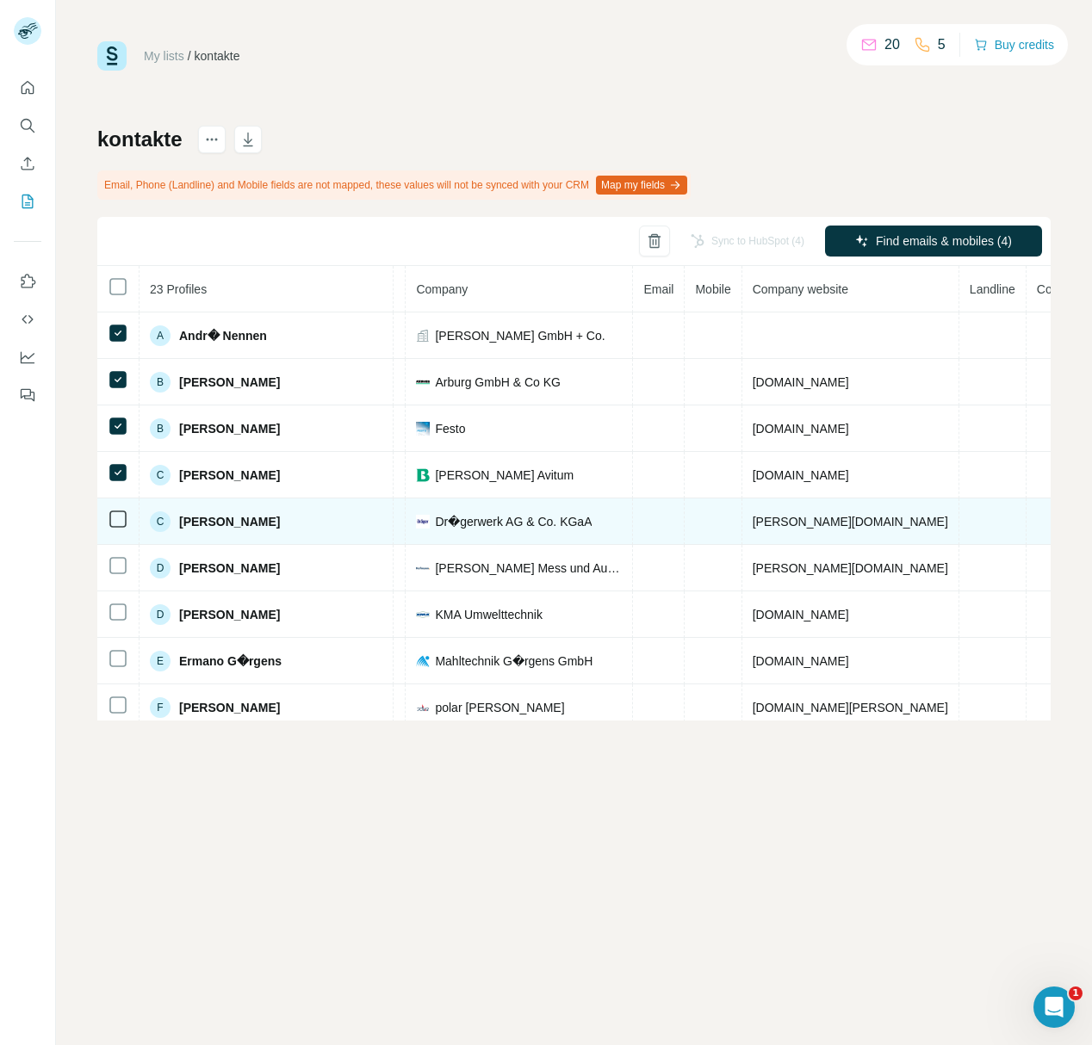
click at [129, 519] on td at bounding box center [118, 521] width 42 height 46
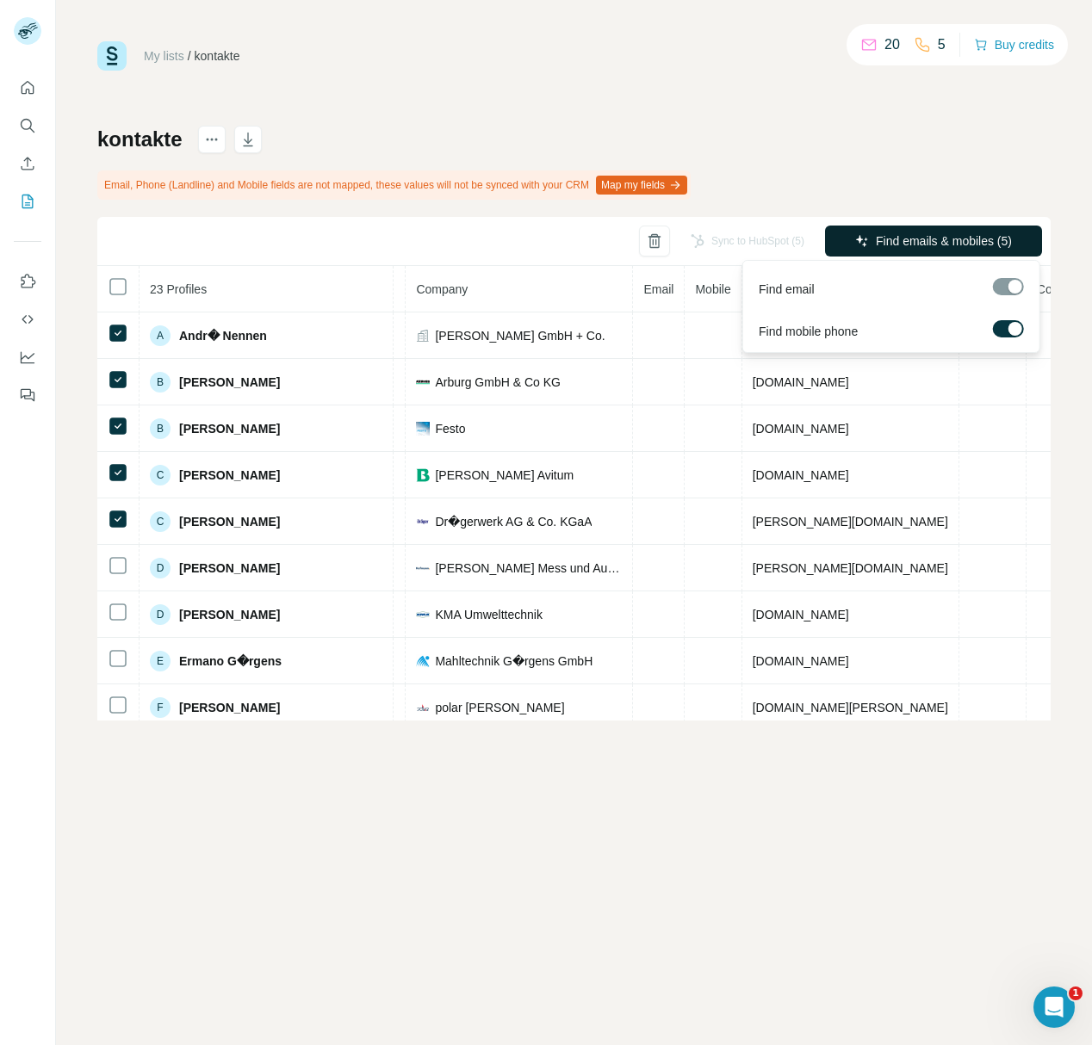
click at [968, 238] on span "Find emails & mobiles (5)" at bounding box center [943, 240] width 136 height 17
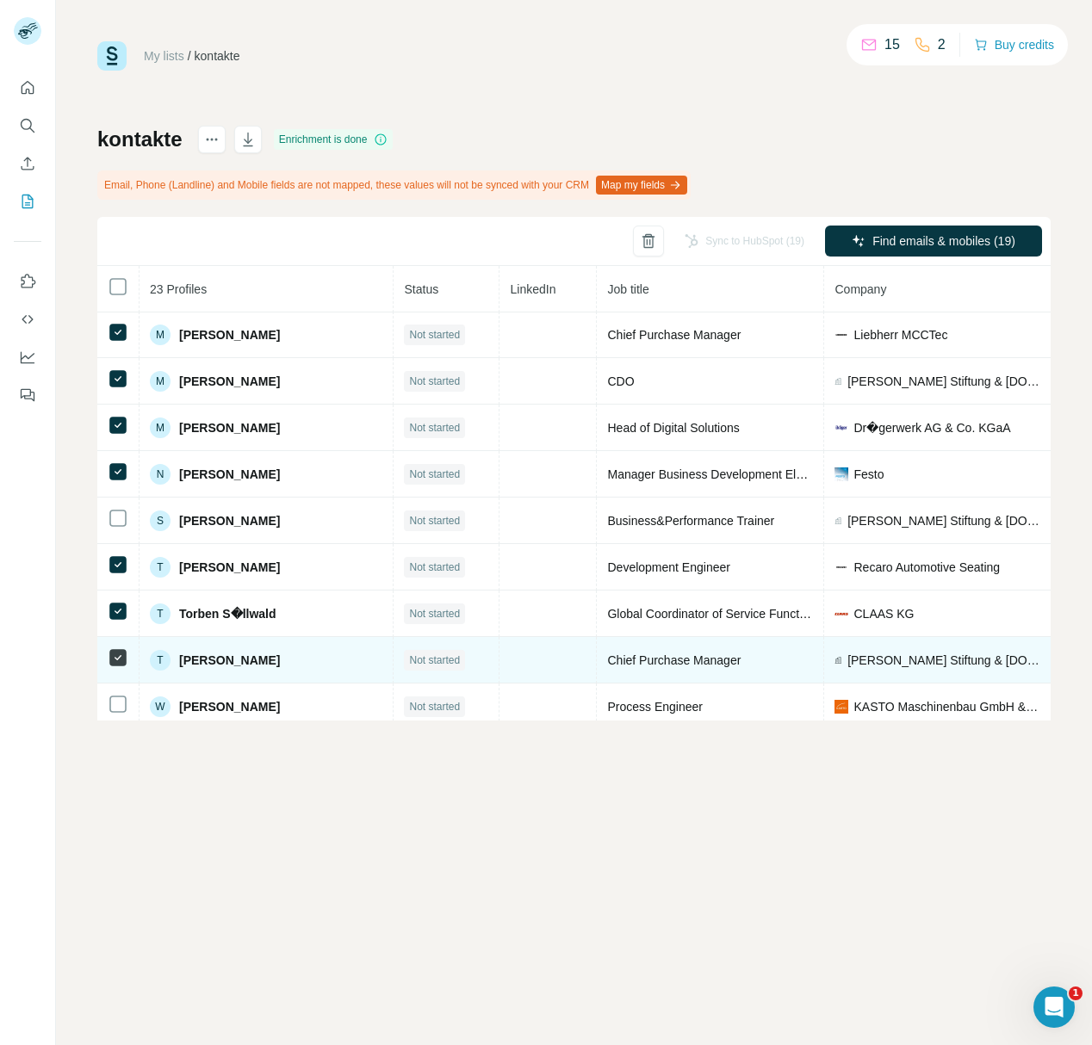
scroll to position [661, 0]
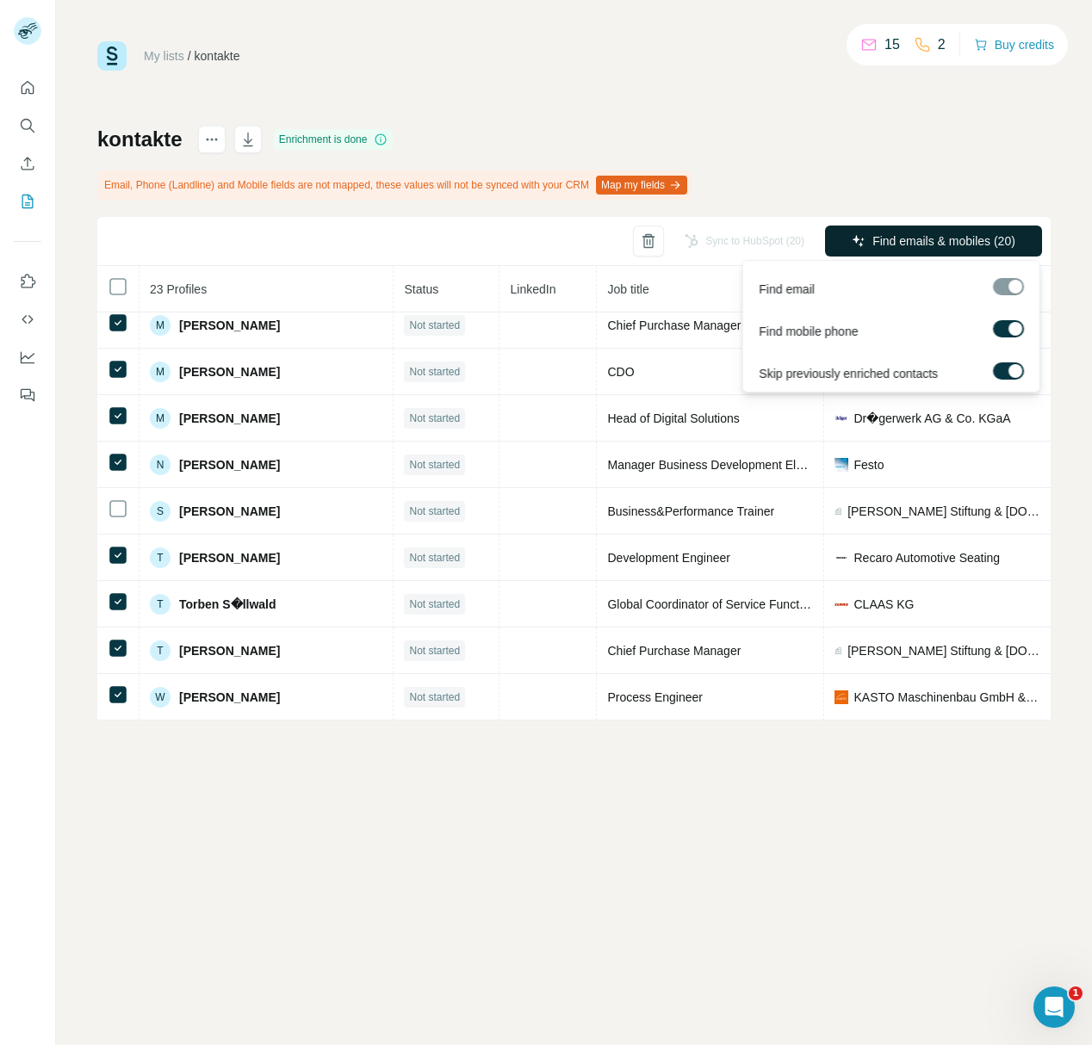
click at [925, 244] on span "Find emails & mobiles (20)" at bounding box center [943, 240] width 143 height 17
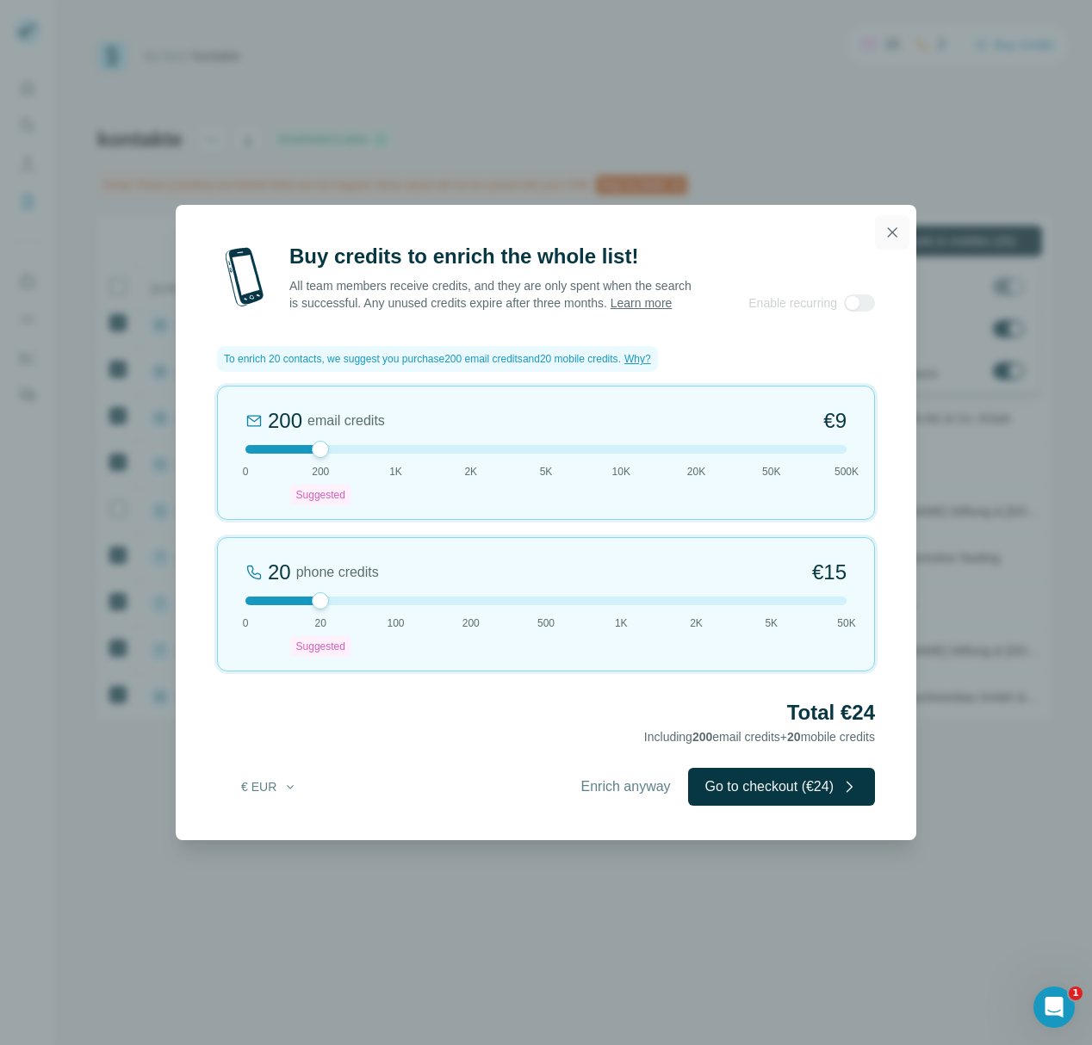
click at [889, 224] on icon "button" at bounding box center [891, 232] width 17 height 17
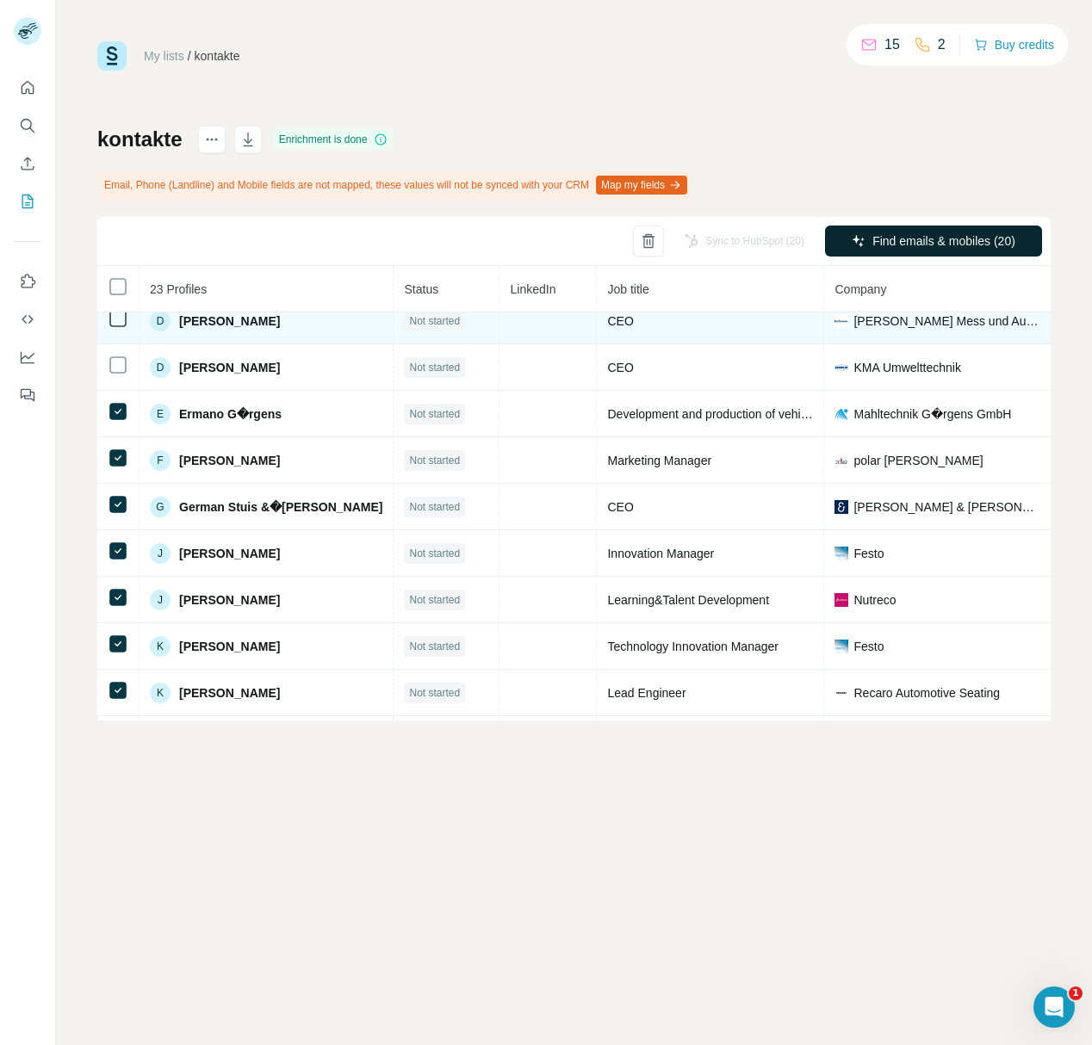
scroll to position [251, 0]
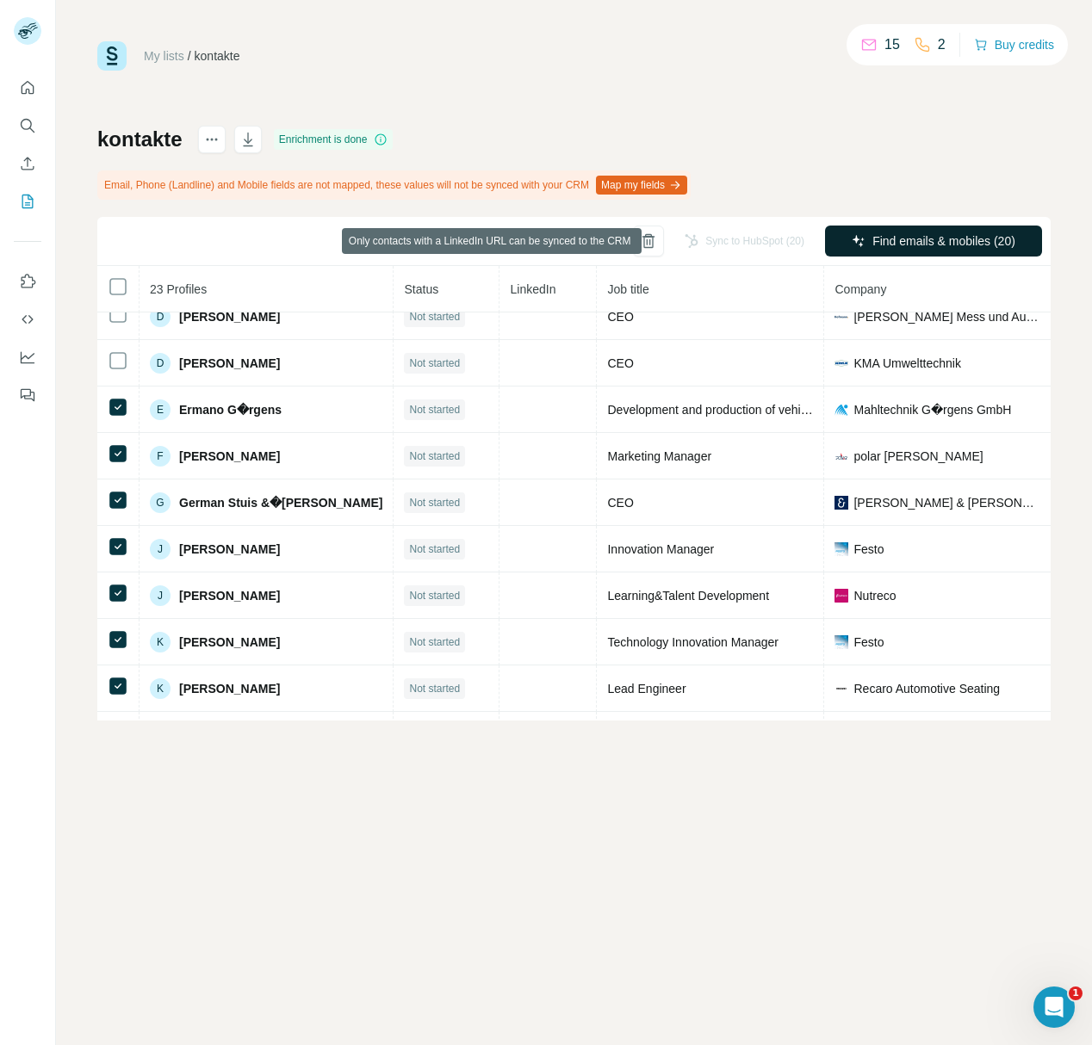
click at [763, 244] on div "Sync to HubSpot (20)" at bounding box center [744, 241] width 144 height 31
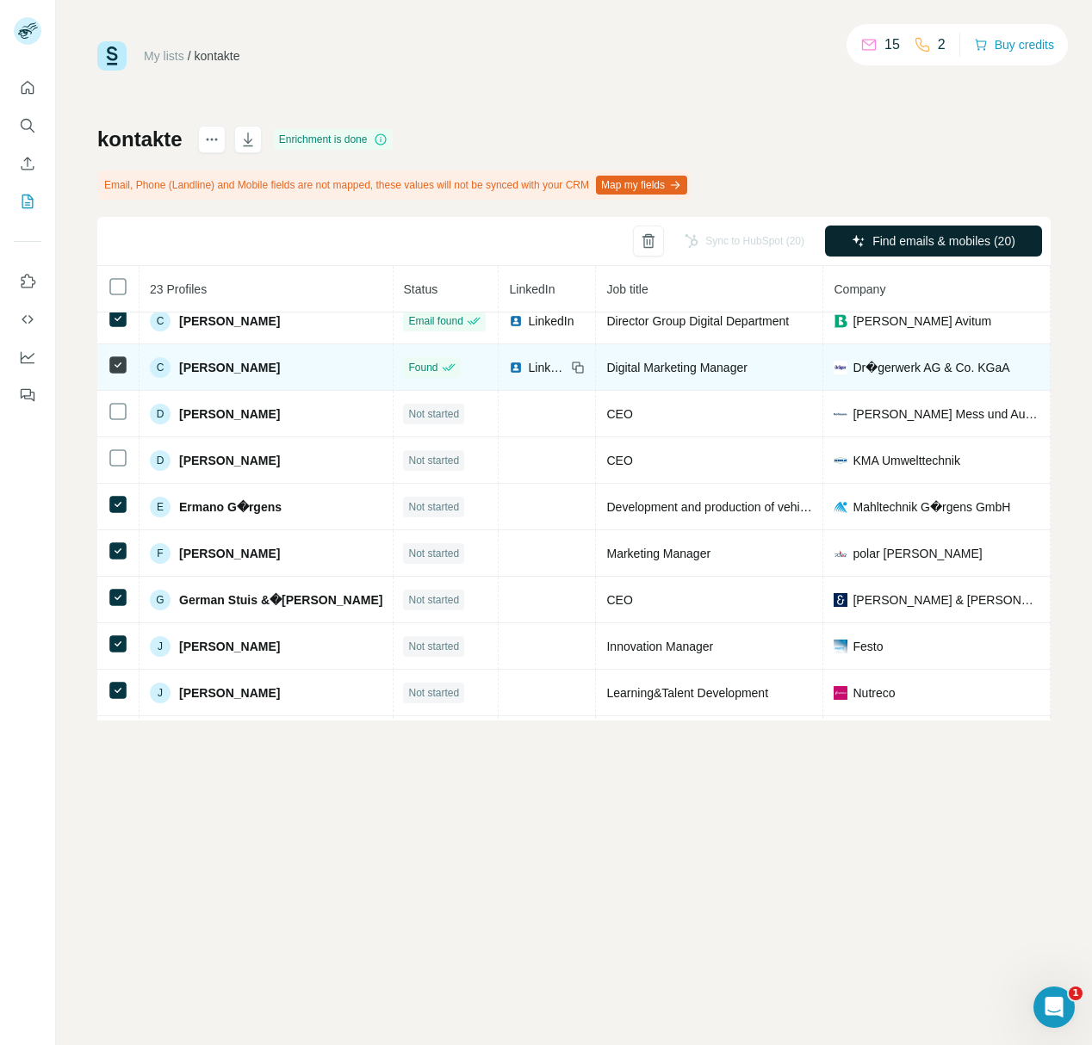
scroll to position [156, 1]
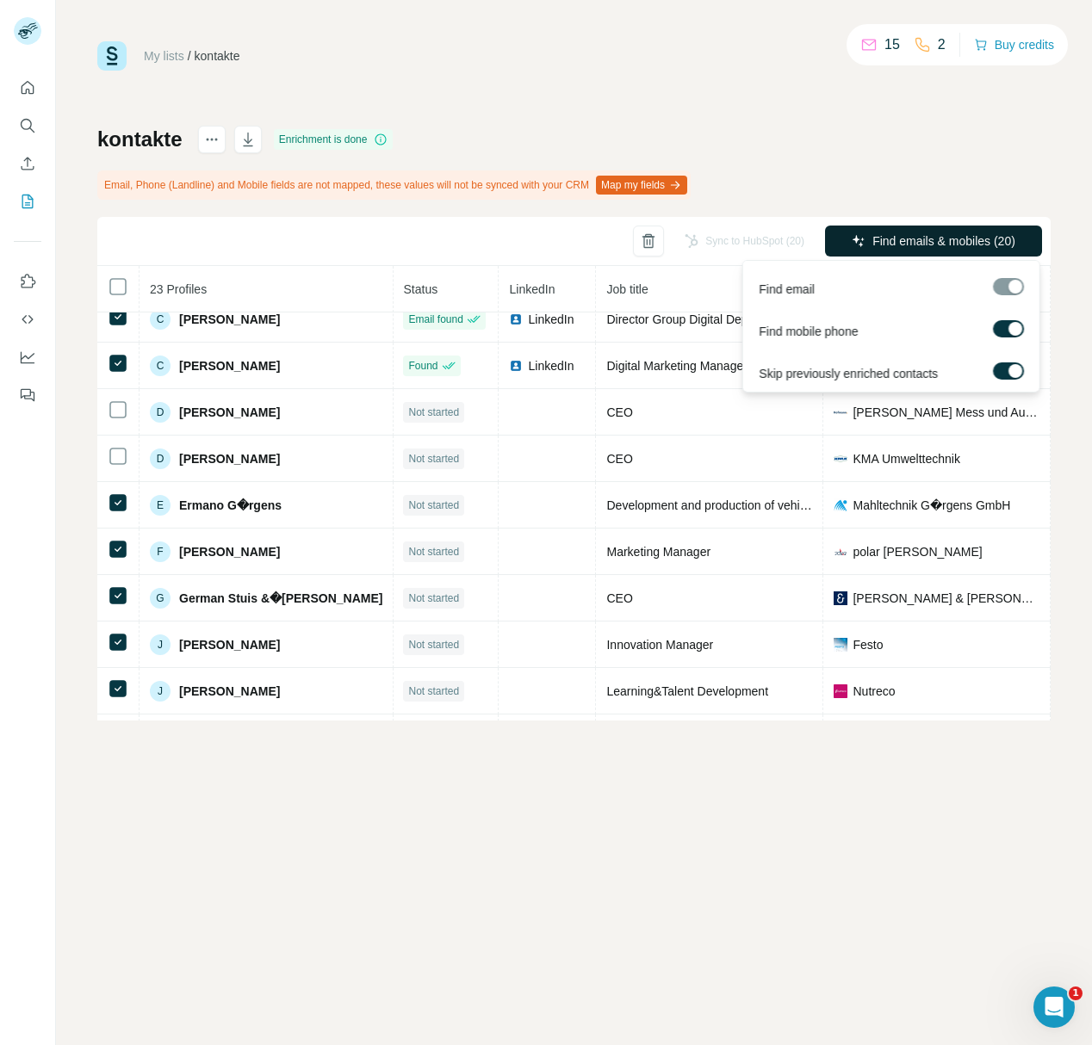
click at [905, 242] on span "Find emails & mobiles (20)" at bounding box center [943, 240] width 143 height 17
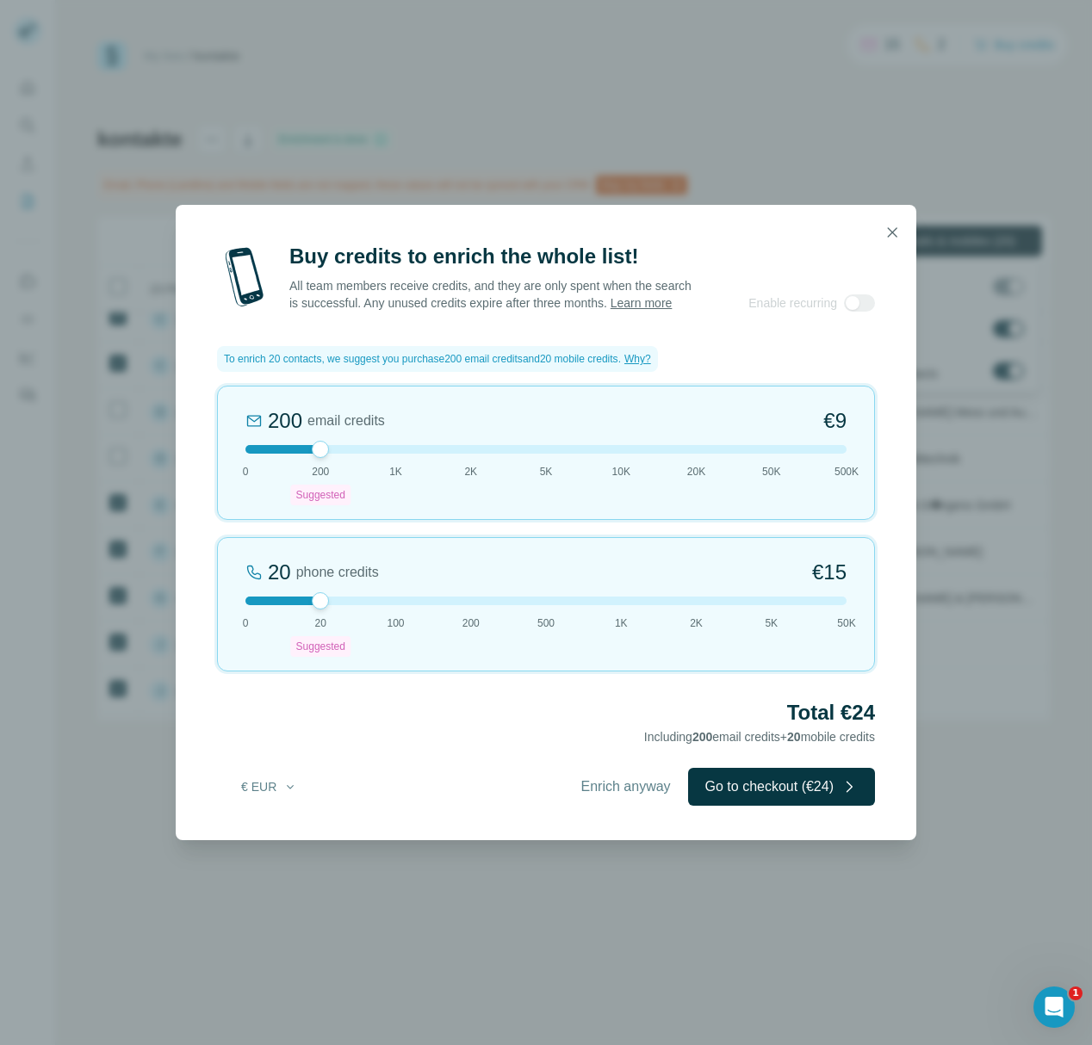
click at [386, 605] on div at bounding box center [545, 601] width 601 height 9
click at [319, 605] on div at bounding box center [545, 601] width 601 height 9
click at [785, 797] on button "Go to checkout (€24)" at bounding box center [781, 787] width 187 height 38
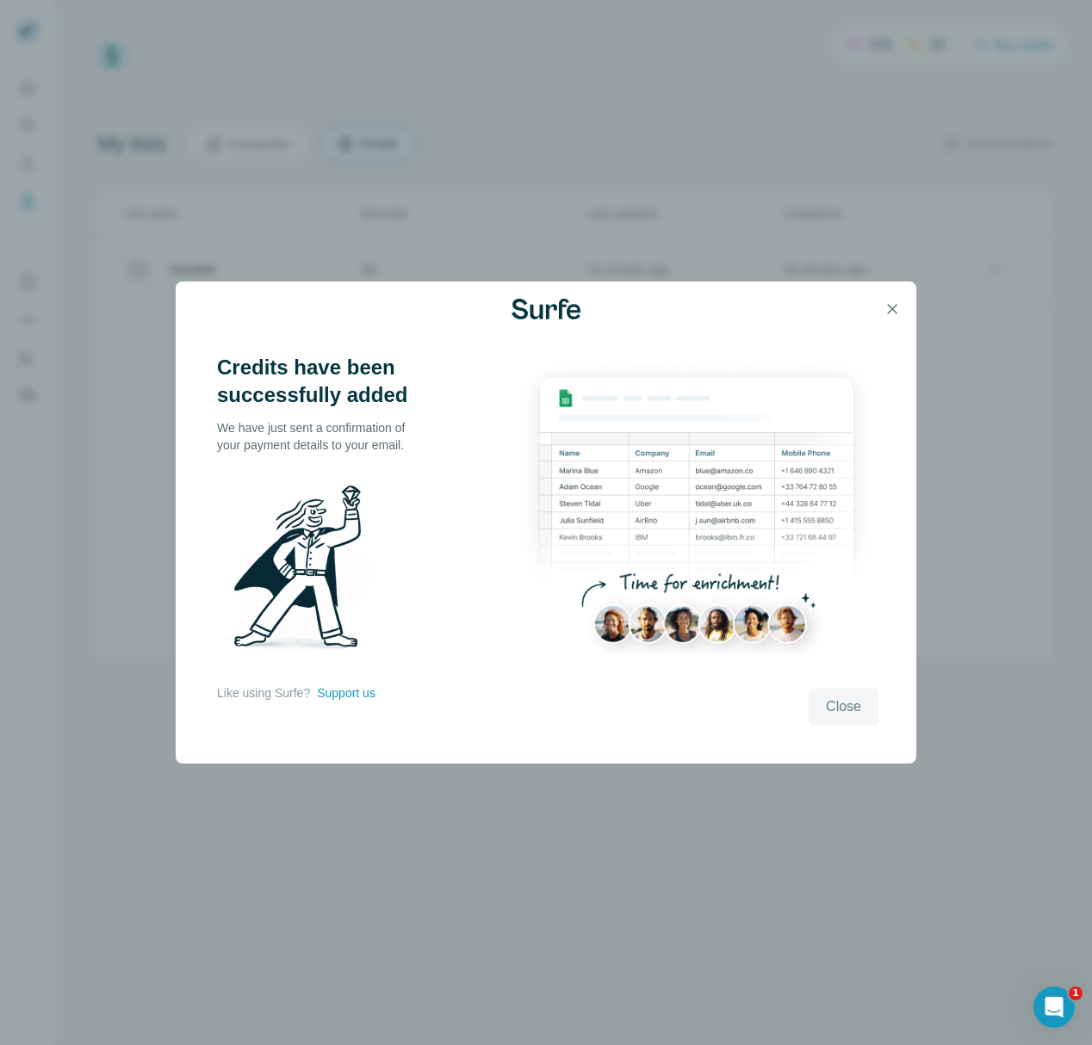
click at [835, 707] on span "Close" at bounding box center [843, 706] width 35 height 21
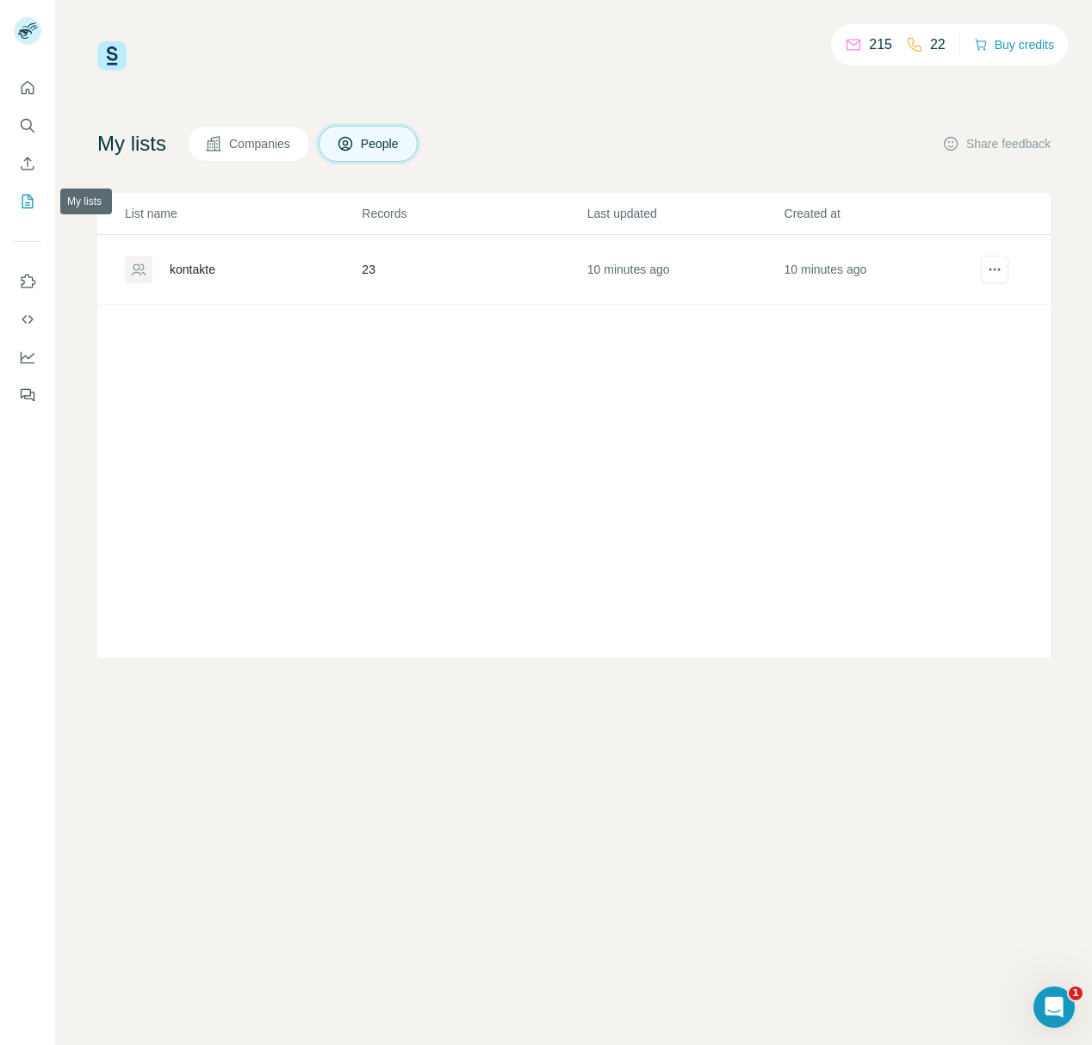
click at [27, 203] on icon "My lists" at bounding box center [27, 201] width 17 height 17
click at [205, 270] on div "kontakte" at bounding box center [193, 269] width 46 height 17
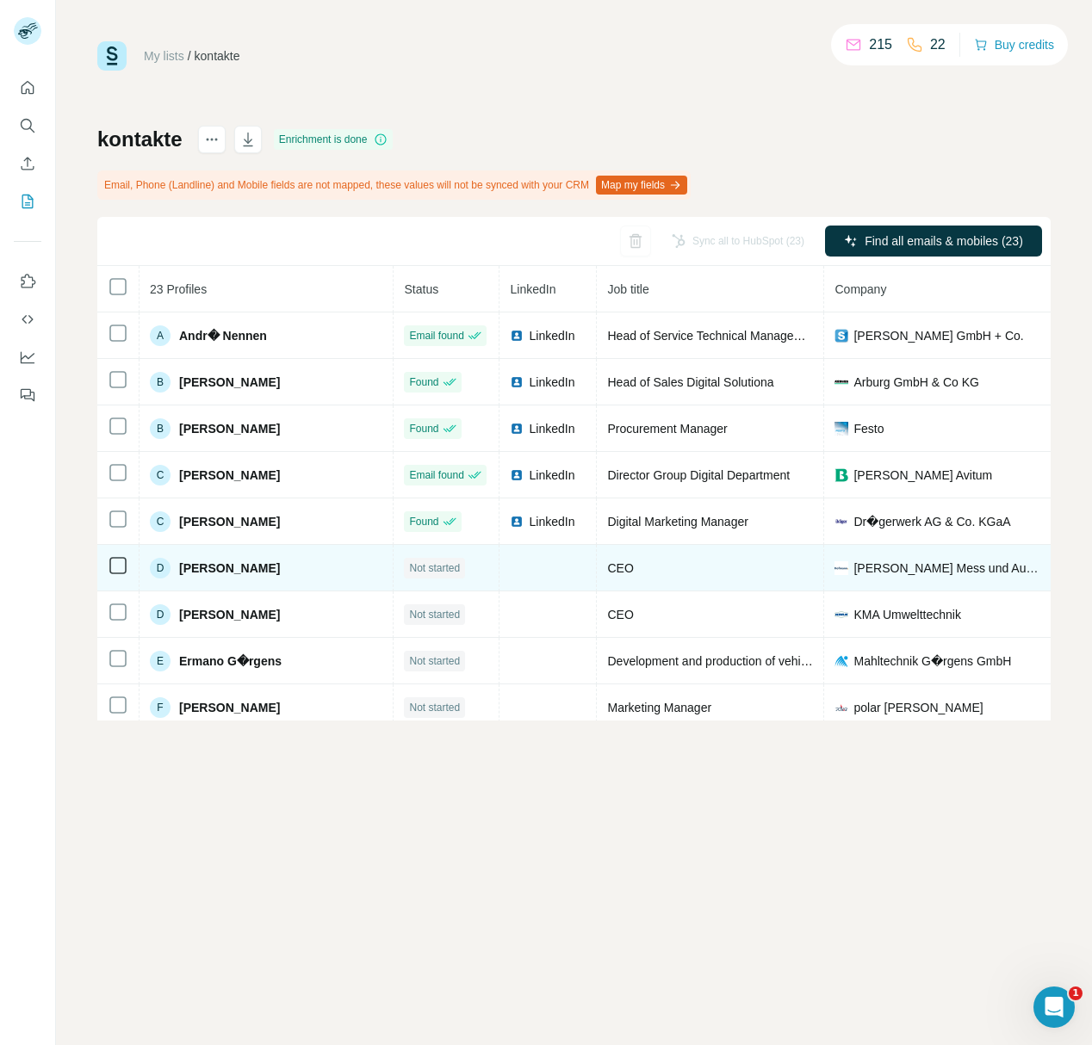
scroll to position [57, 0]
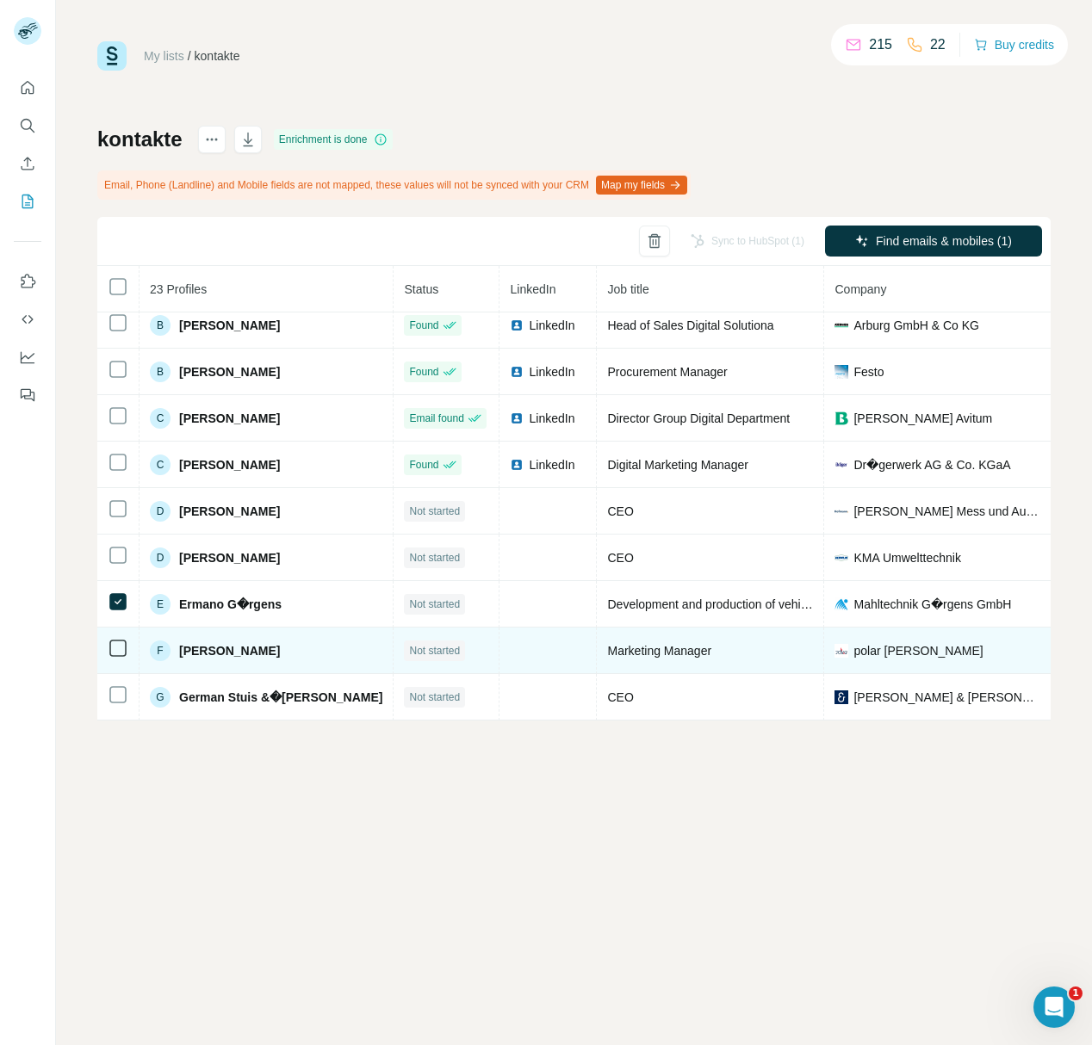
click at [119, 659] on td at bounding box center [118, 651] width 42 height 46
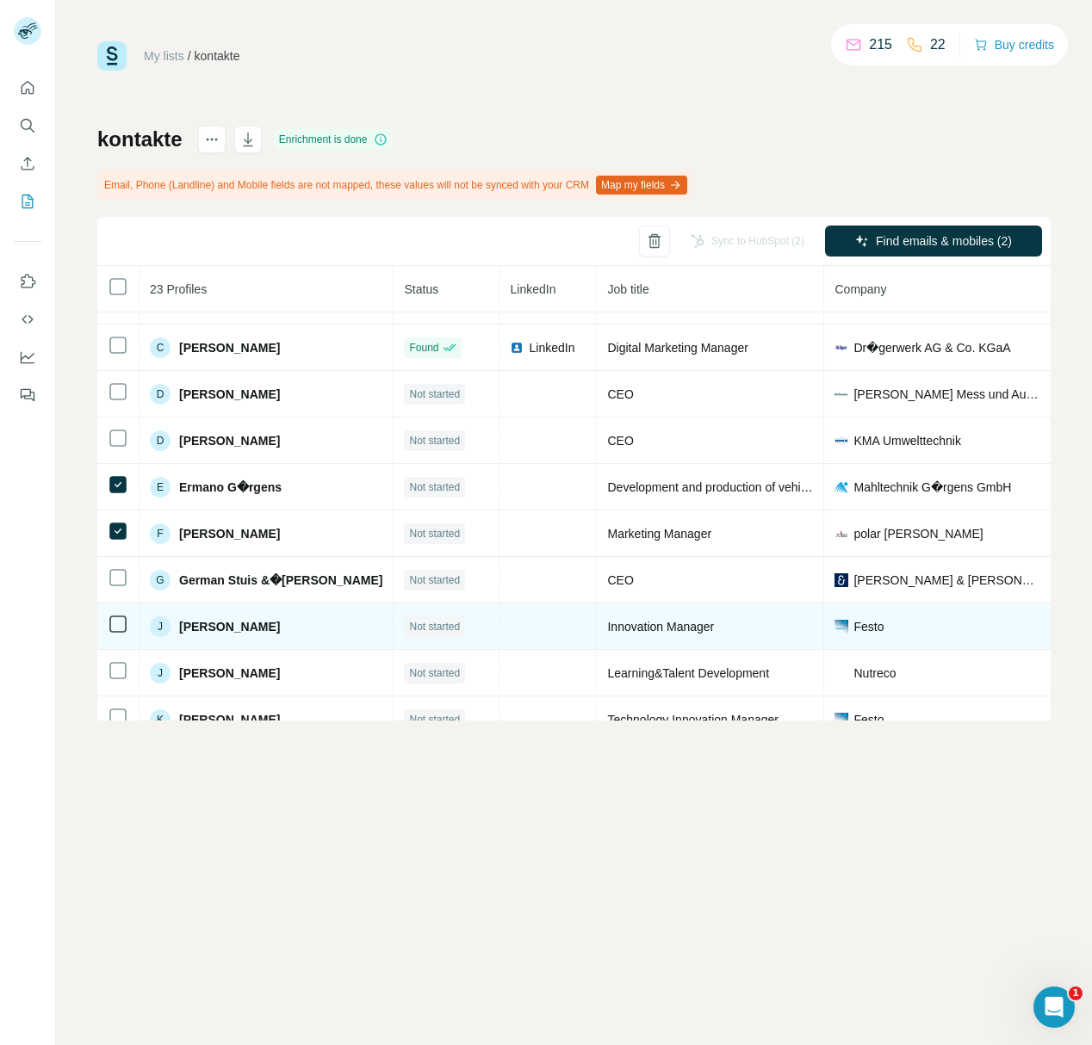
scroll to position [188, 0]
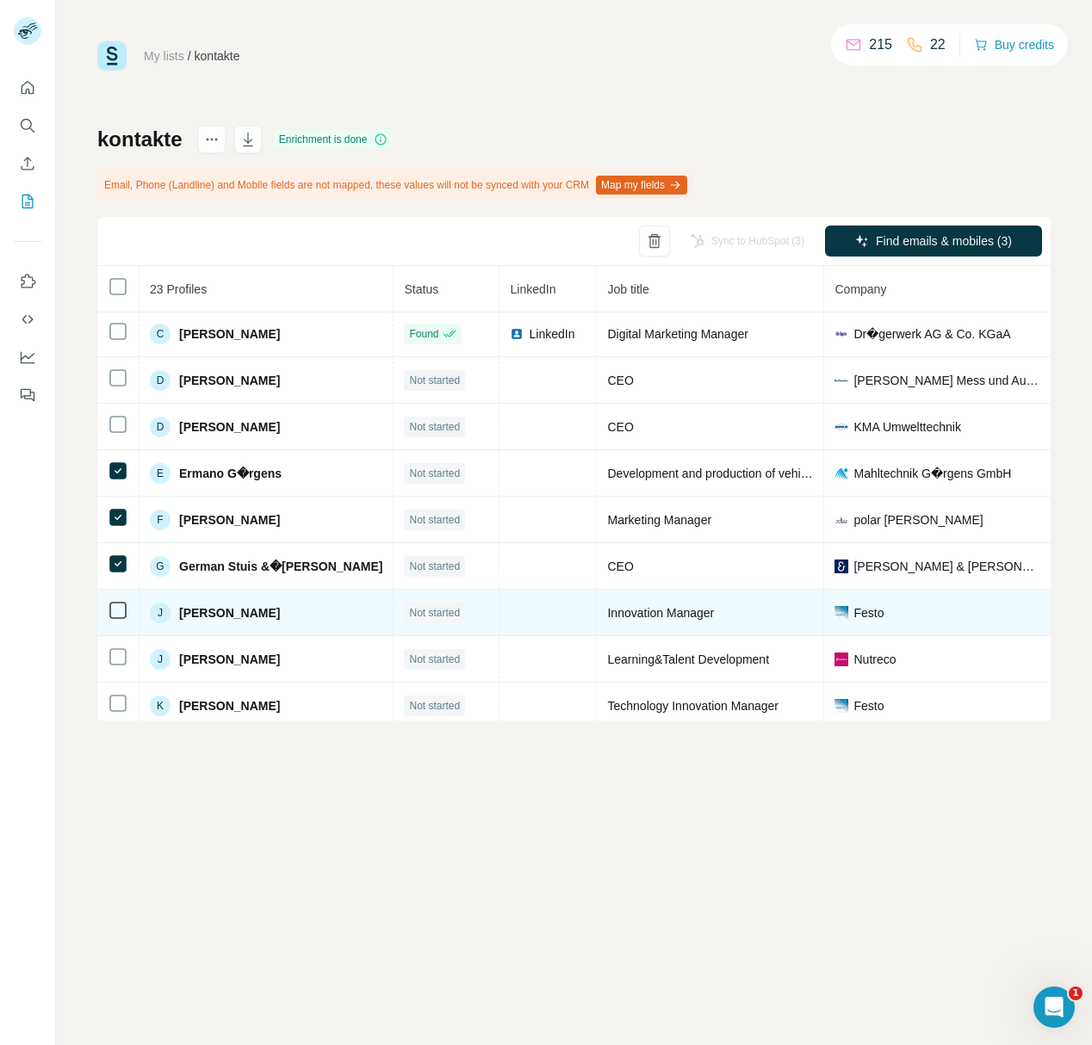
click at [122, 612] on td at bounding box center [118, 613] width 42 height 46
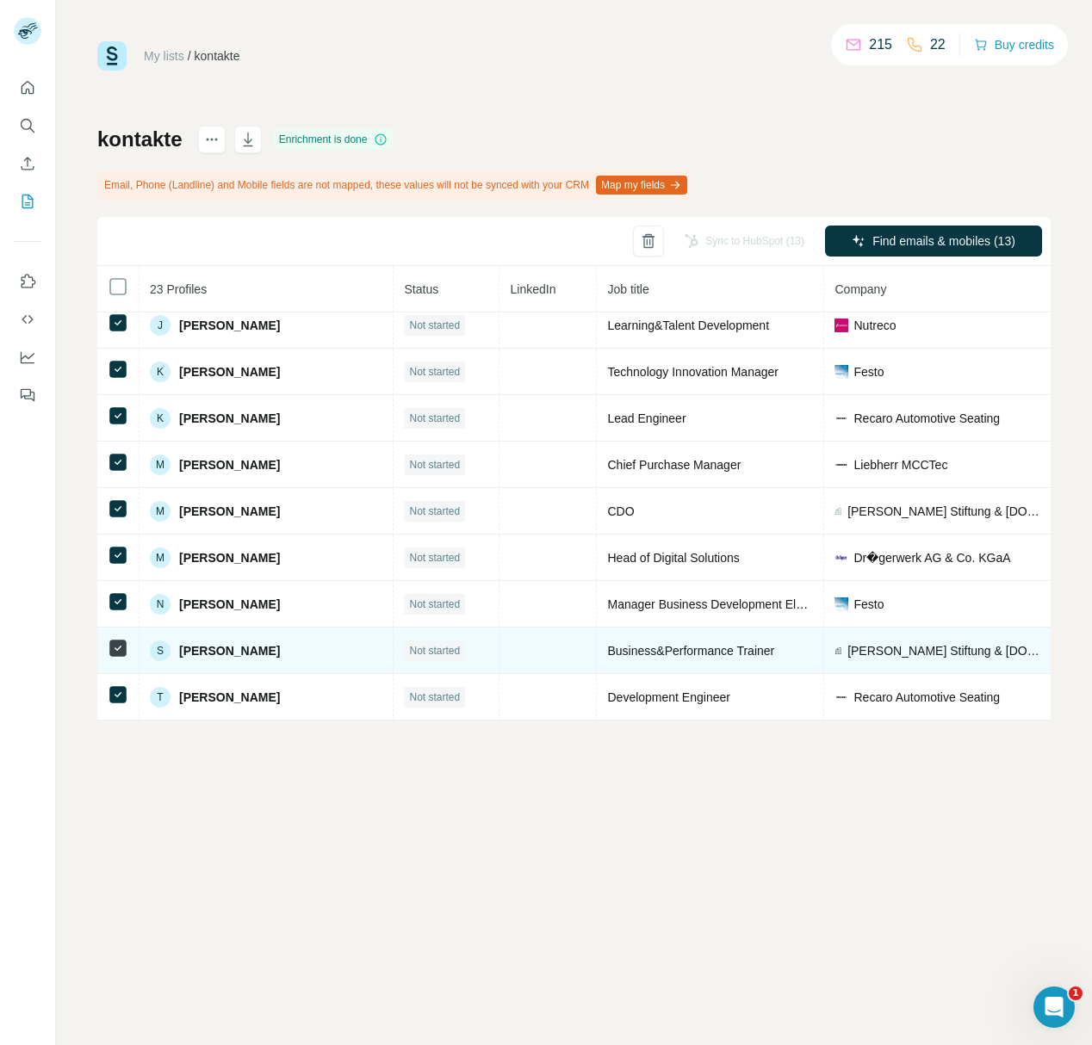
scroll to position [523, 0]
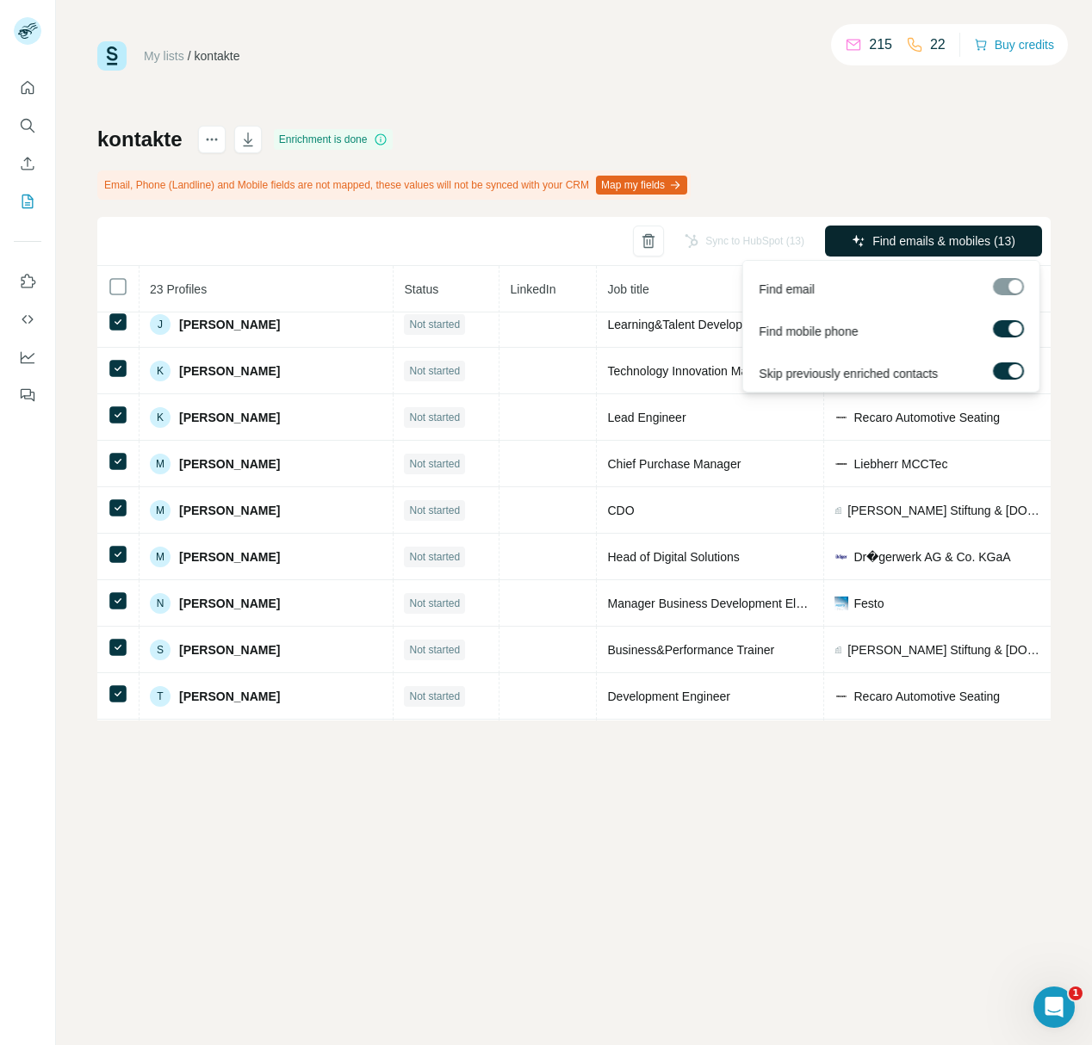
click at [917, 233] on span "Find emails & mobiles (13)" at bounding box center [943, 240] width 143 height 17
